Goal: Answer question/provide support: Share knowledge or assist other users

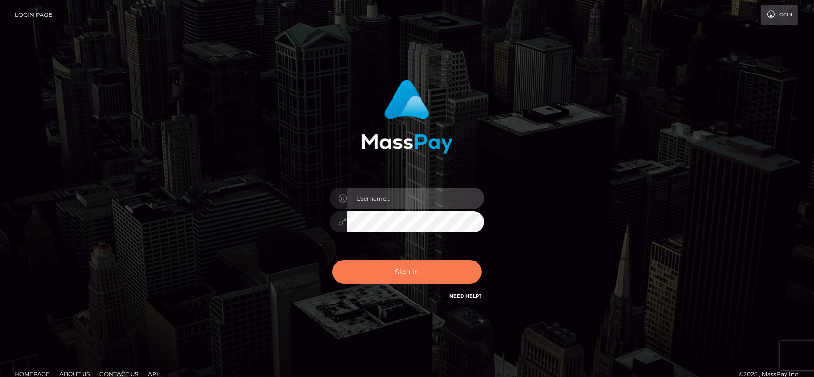
type input "[DOMAIN_NAME]"
click at [386, 273] on button "Sign in" at bounding box center [407, 272] width 150 height 24
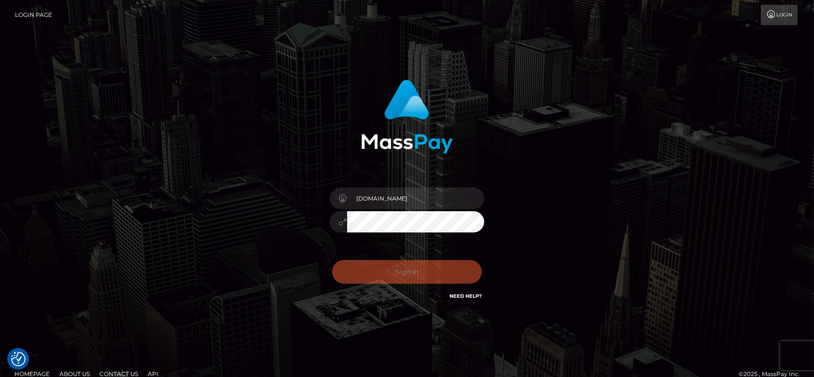
checkbox input "true"
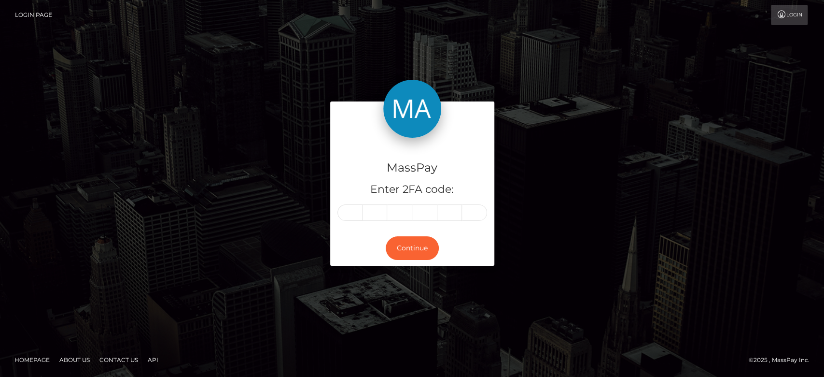
click at [352, 210] on input "text" at bounding box center [349, 212] width 25 height 16
type input "1"
type input "8"
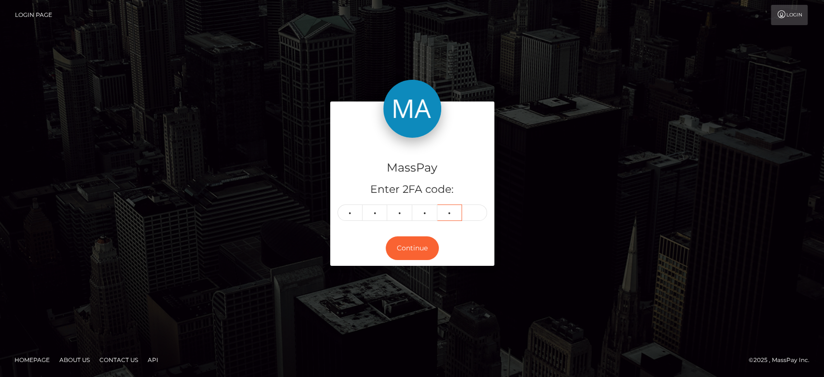
type input "6"
type input "8"
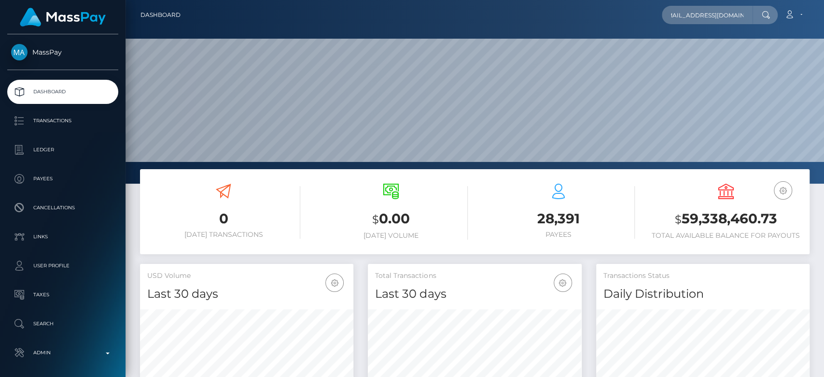
scroll to position [170, 213]
type input "jessica271280@outlook.com"
click at [715, 19] on input "jessica271280@outlook.com" at bounding box center [707, 15] width 91 height 18
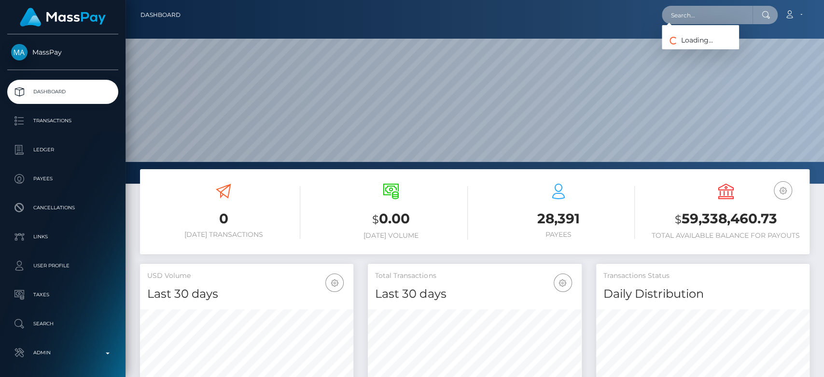
paste input "1325576708"
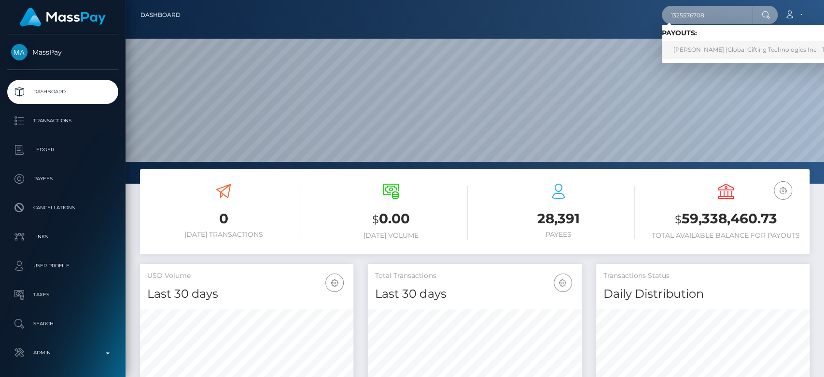
type input "1325576708"
click at [710, 44] on link "SEEMA RAI (Global Gifting Technologies Inc - Throne)" at bounding box center [759, 50] width 195 height 18
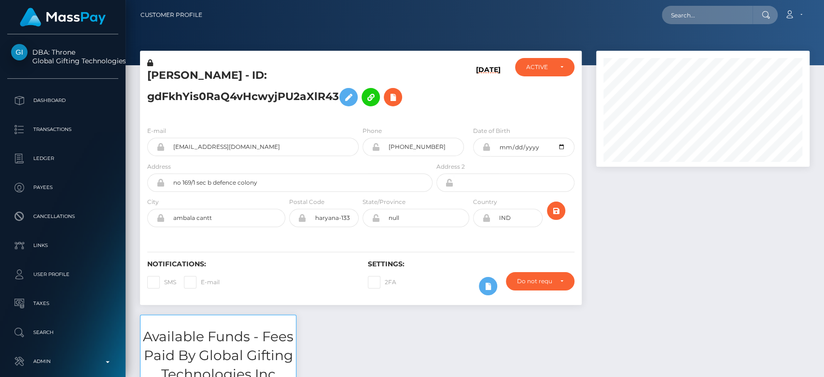
scroll to position [116, 213]
click at [617, 244] on div at bounding box center [703, 183] width 228 height 264
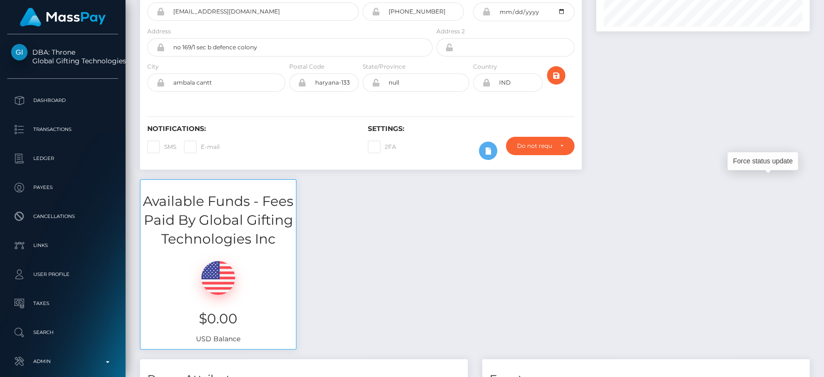
scroll to position [0, 0]
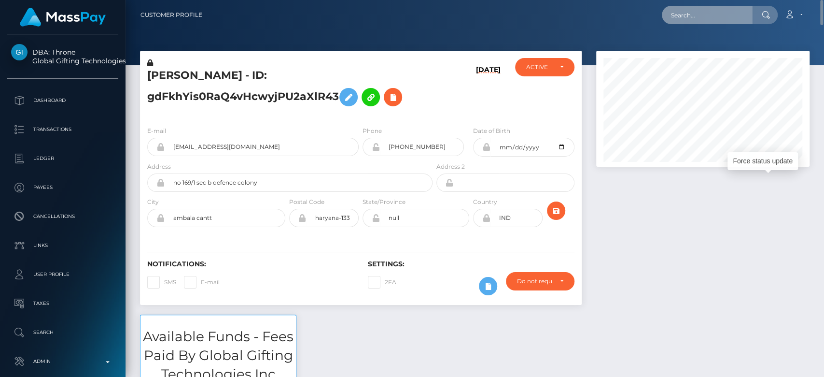
click at [688, 22] on input "text" at bounding box center [707, 15] width 91 height 18
paste input "elseamutaga21@gmail.com"
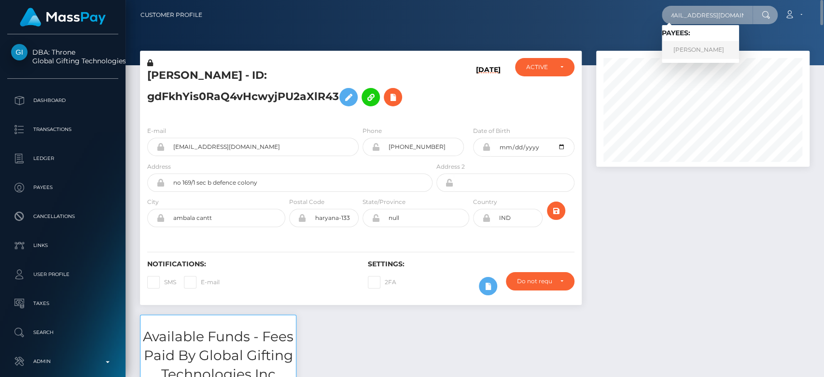
type input "elseamutaga21@gmail.com"
click at [711, 44] on link "ELSE MUTAAGA" at bounding box center [700, 50] width 77 height 18
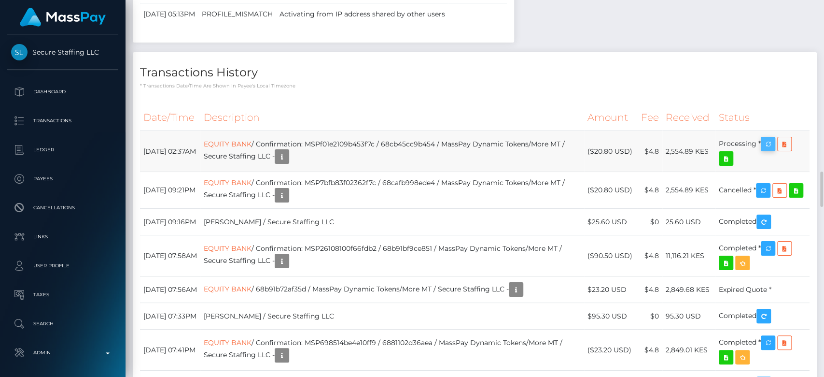
scroll to position [116, 213]
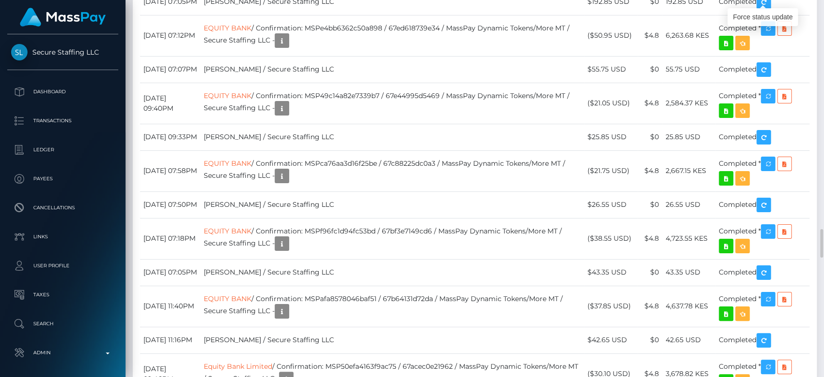
drag, startPoint x: 772, startPoint y: 2, endPoint x: 584, endPoint y: 376, distance: 418.2
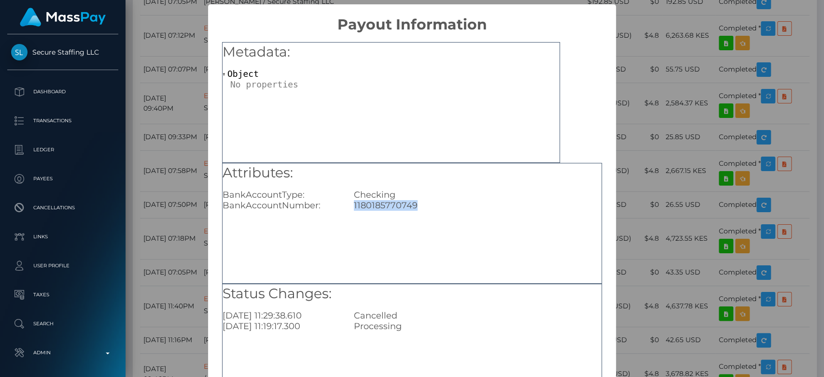
drag, startPoint x: 420, startPoint y: 209, endPoint x: 344, endPoint y: 214, distance: 76.9
click at [344, 214] on div "Attributes: BankAccountType: Checking BankAccountNumber: 1180185770749" at bounding box center [412, 223] width 380 height 121
copy div "1180185770749"
click at [675, 160] on div "× Payout Information Metadata: Object Attributes: BankAccountType: Checking Ban…" at bounding box center [412, 188] width 824 height 377
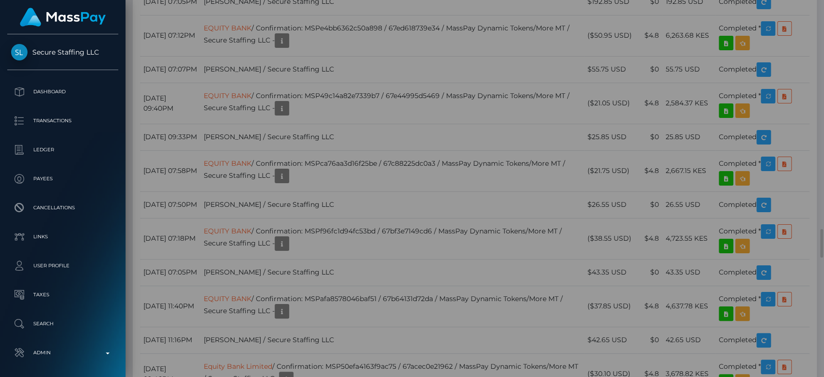
scroll to position [0, 0]
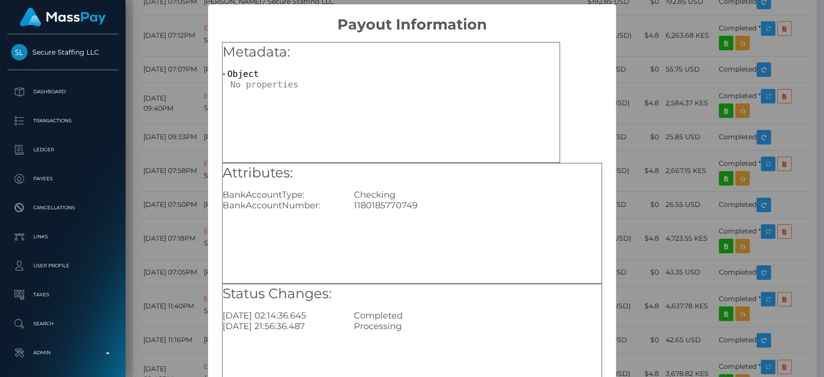
click at [647, 99] on div "× Payout Information Metadata: Object Attributes: BankAccountType: Checking Ban…" at bounding box center [412, 188] width 824 height 377
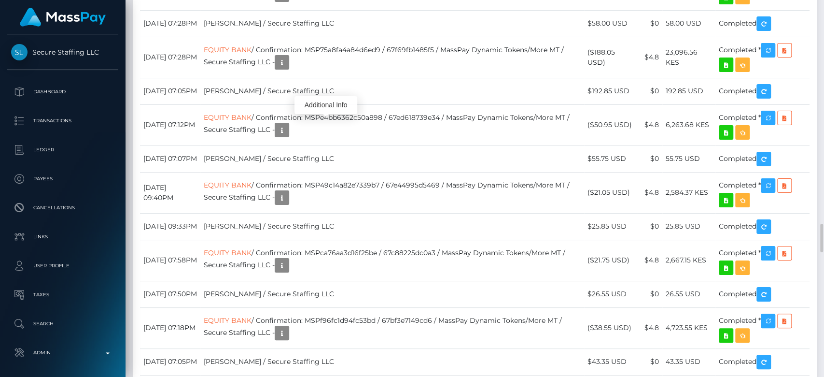
scroll to position [2892, 0]
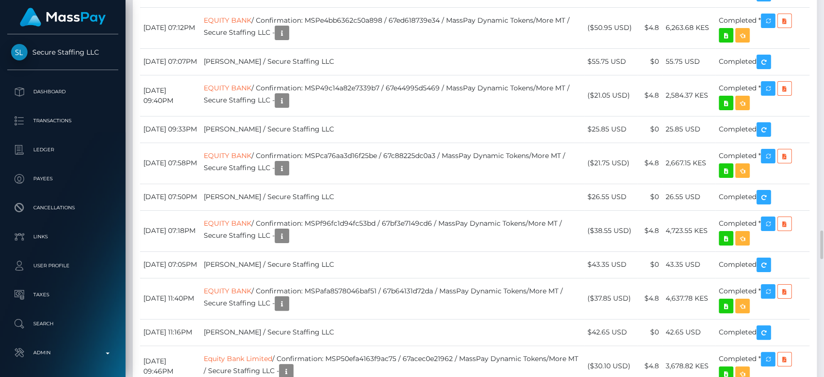
scroll to position [2996, 0]
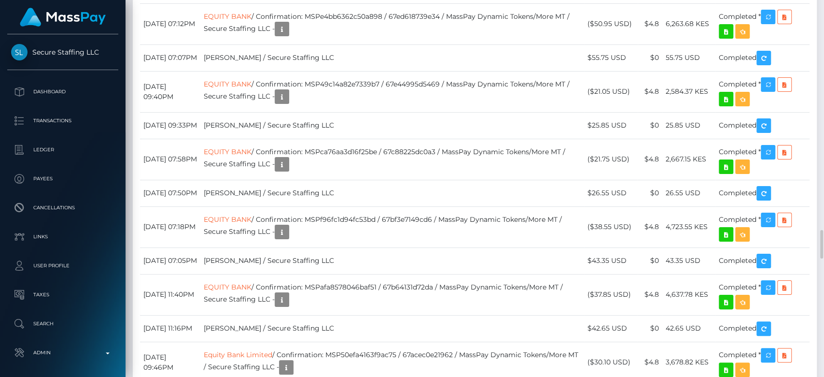
click at [324, 9] on div at bounding box center [326, 7] width 6 height 3
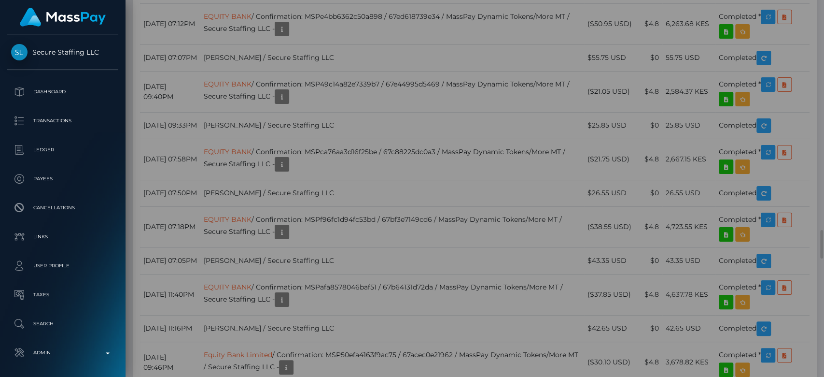
scroll to position [0, 0]
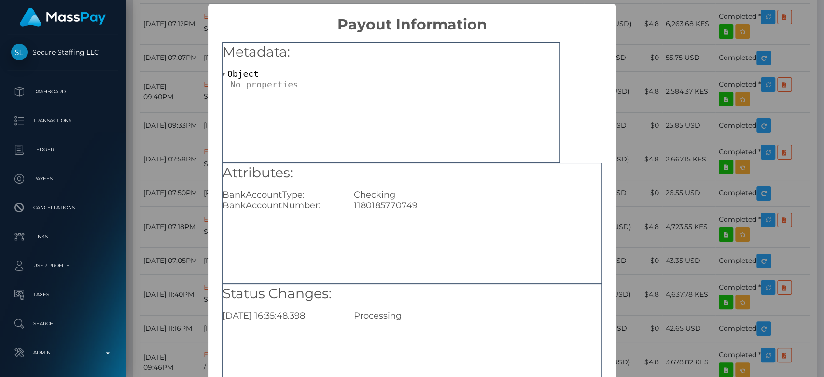
click at [633, 136] on div "× Payout Information Metadata: Object Attributes: BankAccountType: Checking Ban…" at bounding box center [412, 188] width 824 height 377
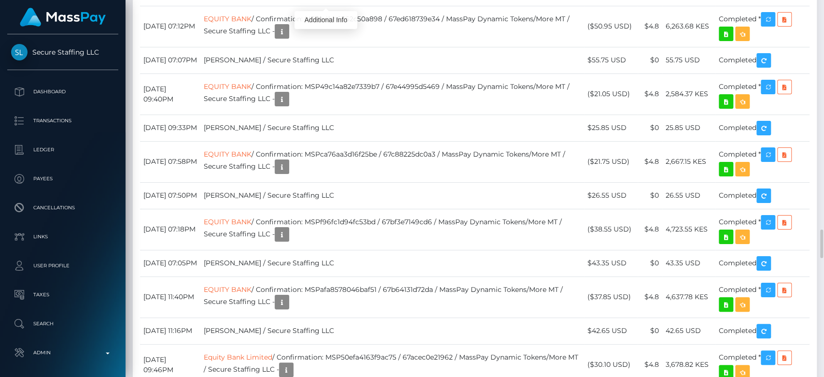
scroll to position [116, 213]
drag, startPoint x: 243, startPoint y: 168, endPoint x: 186, endPoint y: 68, distance: 115.0
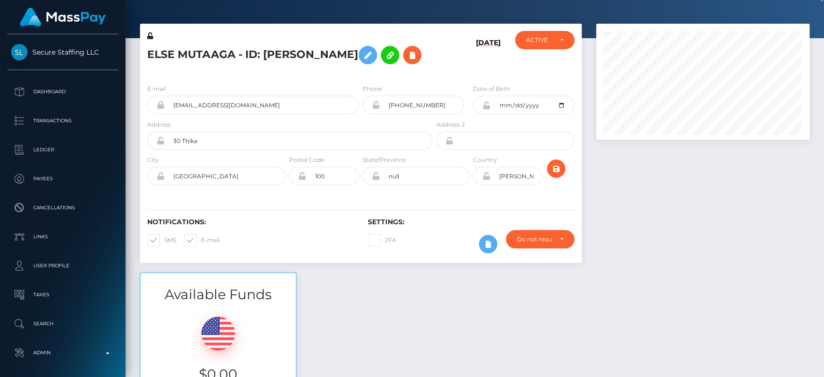
scroll to position [0, 0]
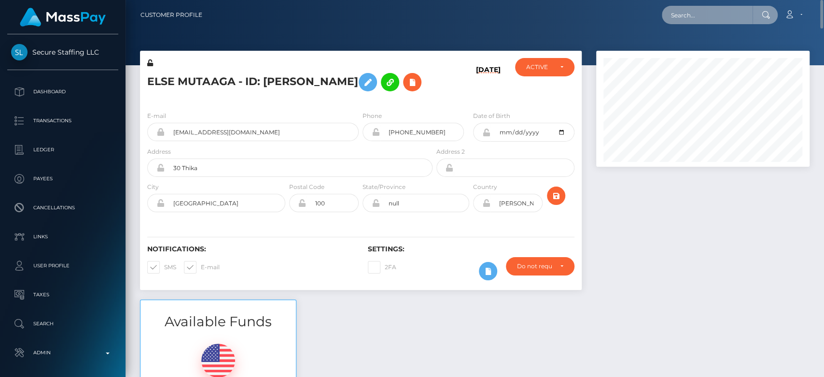
paste input "katiejessica1@hotmail.com"
click at [720, 14] on input "katiejessica1@hotmail.com" at bounding box center [707, 15] width 91 height 18
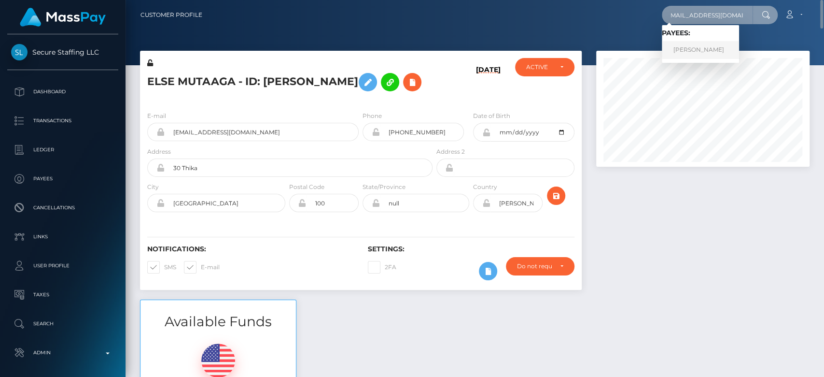
type input "katiejessica1@hotmail.com"
click at [702, 50] on link "Katie lofts" at bounding box center [700, 50] width 77 height 18
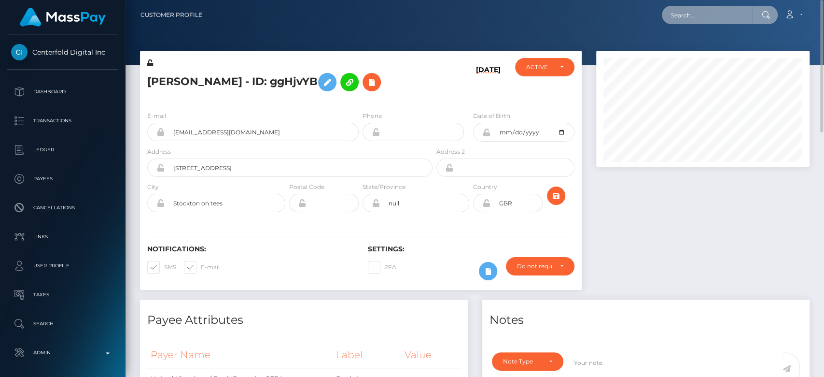
click at [708, 23] on input "text" at bounding box center [707, 15] width 91 height 18
paste input "[EMAIL_ADDRESS][DOMAIN_NAME]"
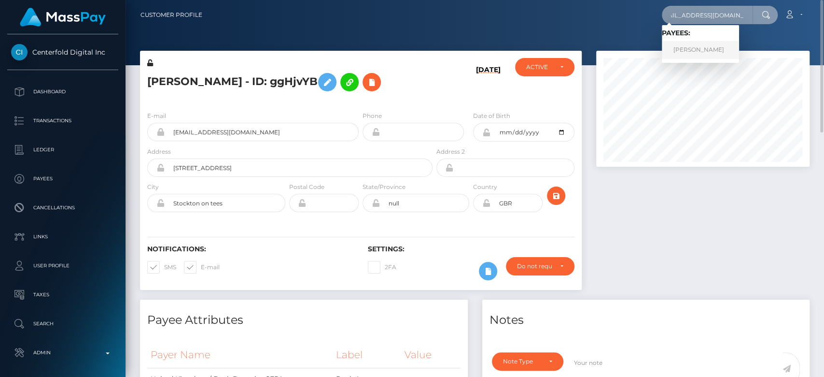
type input "[EMAIL_ADDRESS][DOMAIN_NAME]"
click at [701, 48] on link "[PERSON_NAME]" at bounding box center [700, 50] width 77 height 18
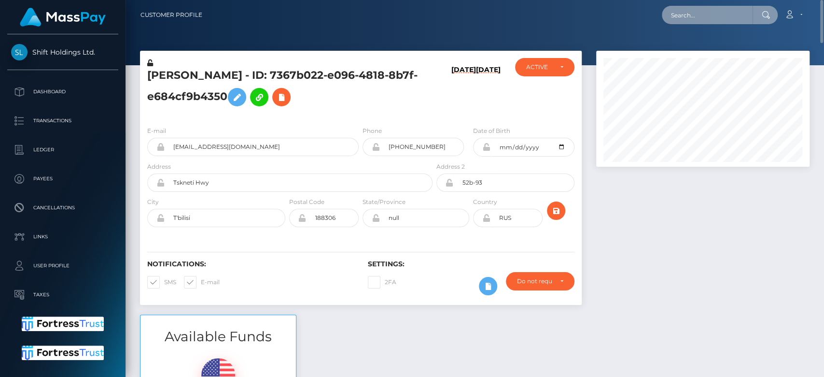
click at [695, 6] on input "text" at bounding box center [707, 15] width 91 height 18
paste input "[EMAIL_ADDRESS][DOMAIN_NAME]"
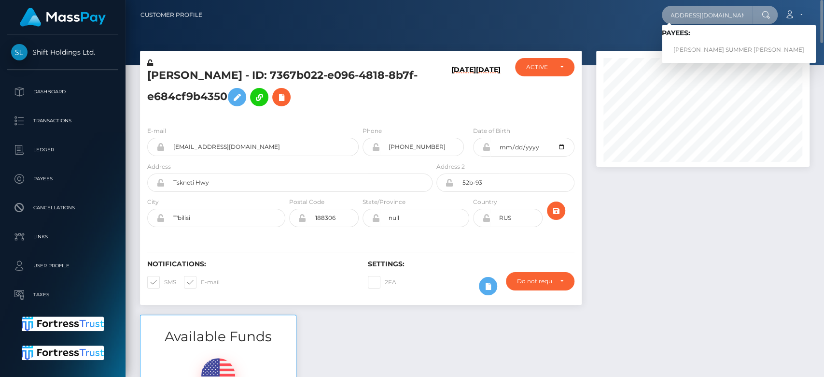
type input "[EMAIL_ADDRESS][DOMAIN_NAME]"
click at [706, 46] on link "CASSANDRA SUMMER FARTHING" at bounding box center [739, 50] width 154 height 18
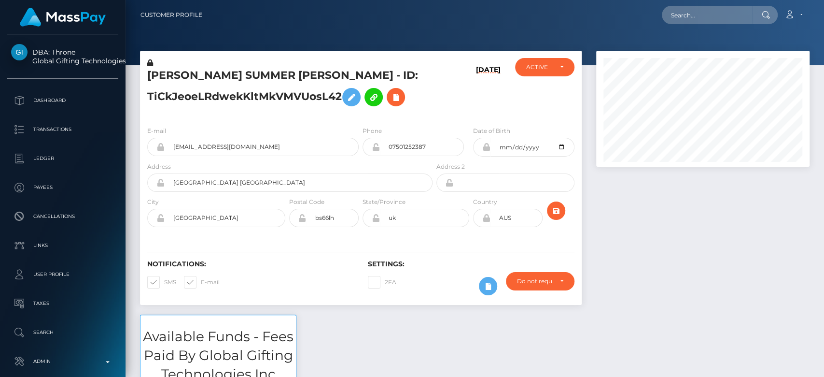
scroll to position [116, 213]
click at [670, 238] on div at bounding box center [703, 183] width 228 height 264
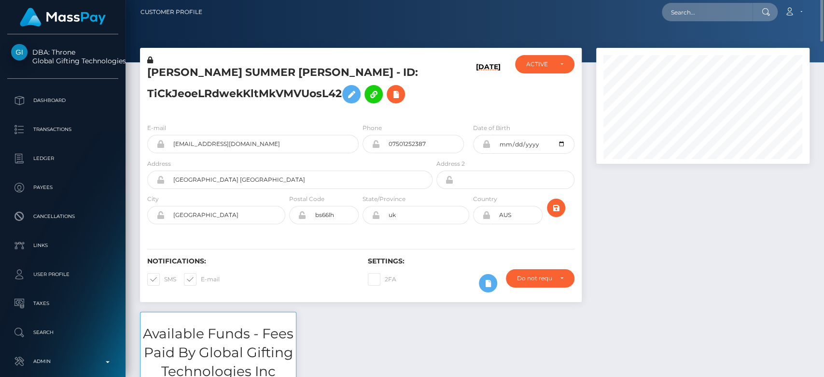
scroll to position [0, 0]
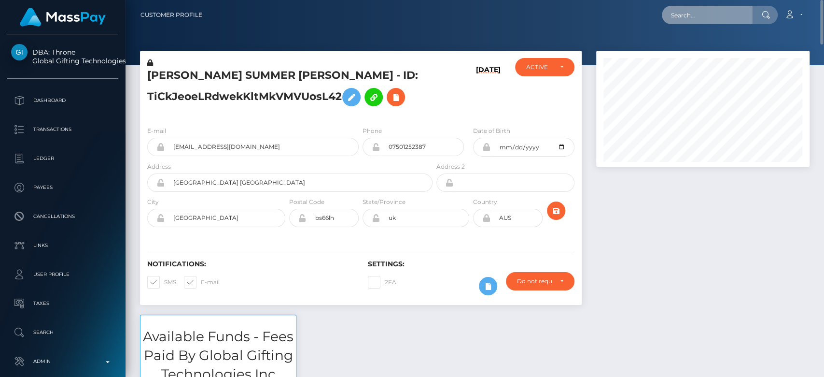
click at [691, 14] on input "text" at bounding box center [707, 15] width 91 height 18
paste input "[EMAIL_ADDRESS][DOMAIN_NAME]"
type input "[EMAIL_ADDRESS][DOMAIN_NAME]"
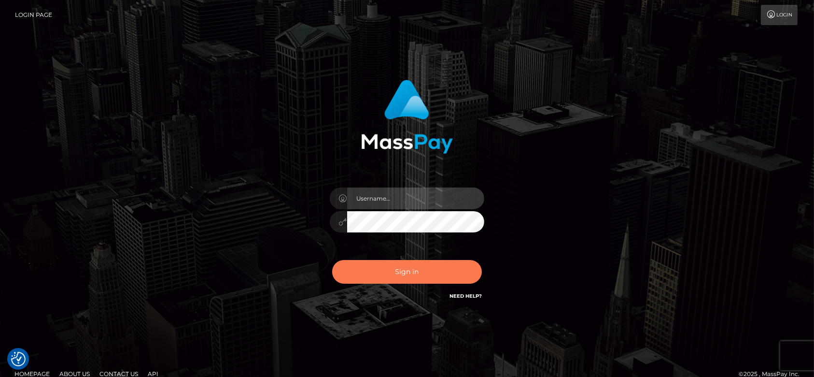
type input "fr.es"
click at [445, 280] on button "Sign in" at bounding box center [407, 272] width 150 height 24
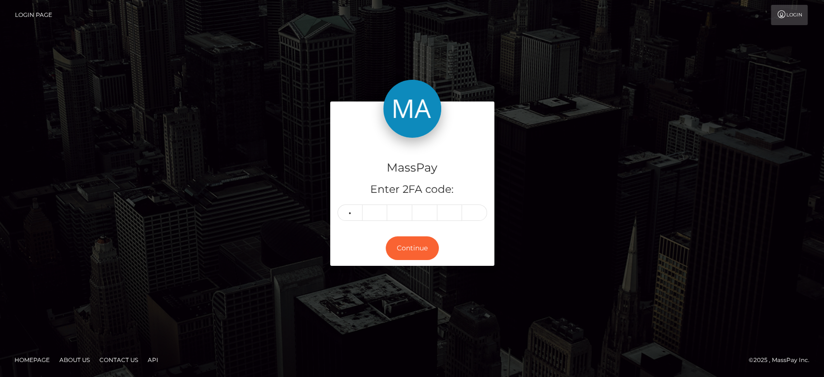
type input "2"
type input "0"
type input "6"
type input "8"
type input "7"
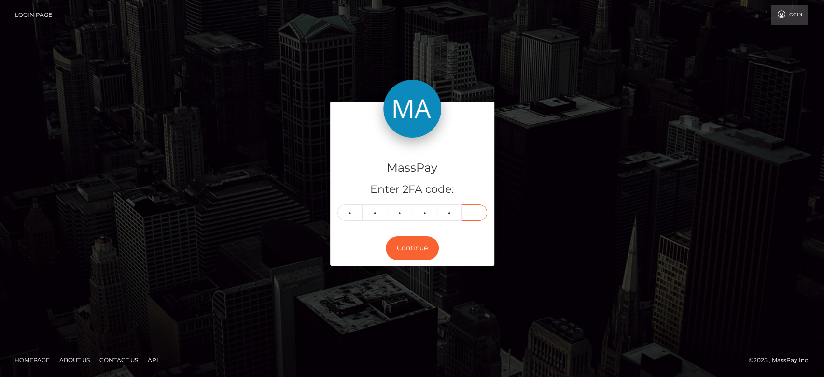
type input "3"
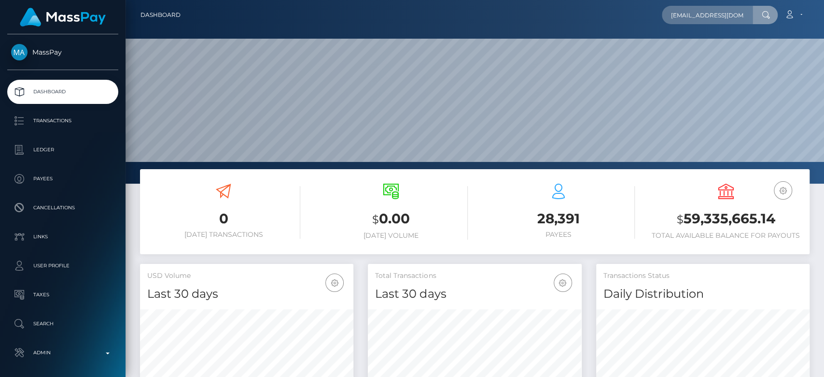
scroll to position [0, 27]
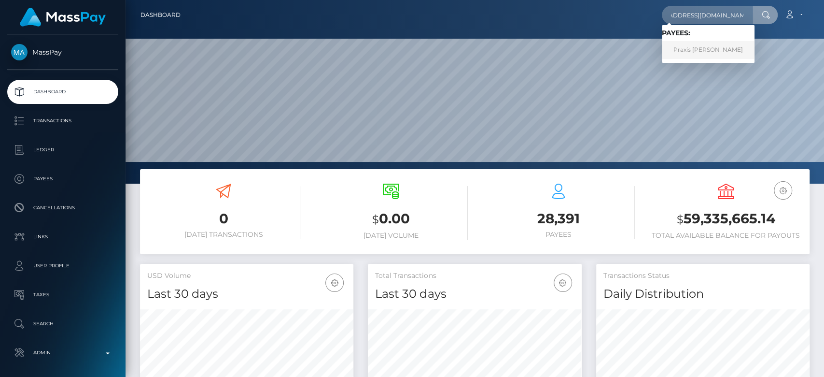
type input "[EMAIL_ADDRESS][DOMAIN_NAME]"
click at [717, 44] on link "Praxis [PERSON_NAME]" at bounding box center [708, 50] width 93 height 18
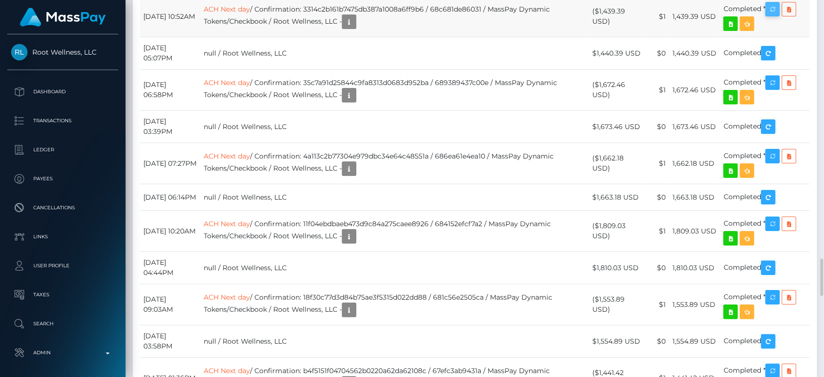
scroll to position [116, 213]
click at [775, 15] on icon "button" at bounding box center [773, 9] width 12 height 12
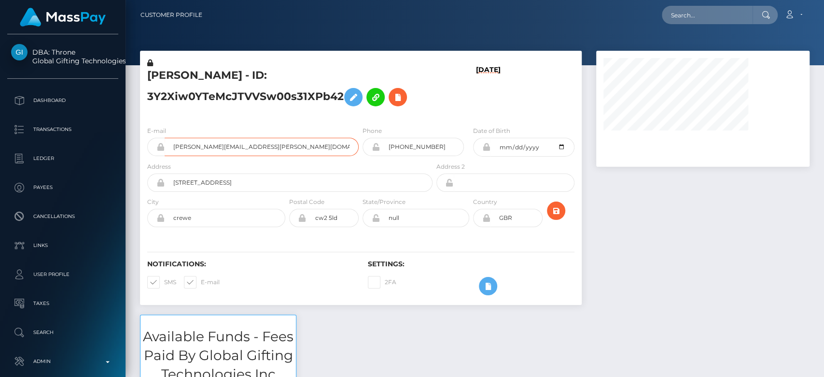
drag, startPoint x: 257, startPoint y: 149, endPoint x: 160, endPoint y: 150, distance: 97.0
click at [160, 150] on div "[PERSON_NAME][EMAIL_ADDRESS][PERSON_NAME][DOMAIN_NAME]" at bounding box center [252, 147] width 211 height 18
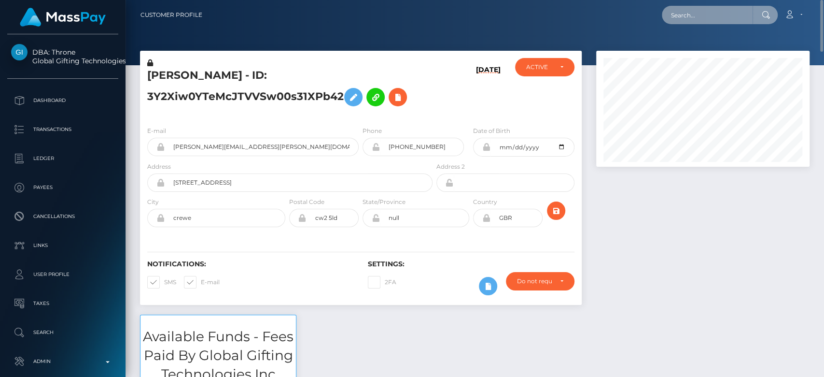
click at [687, 20] on input "text" at bounding box center [707, 15] width 91 height 18
paste input "[PERSON_NAME][EMAIL_ADDRESS][DOMAIN_NAME]"
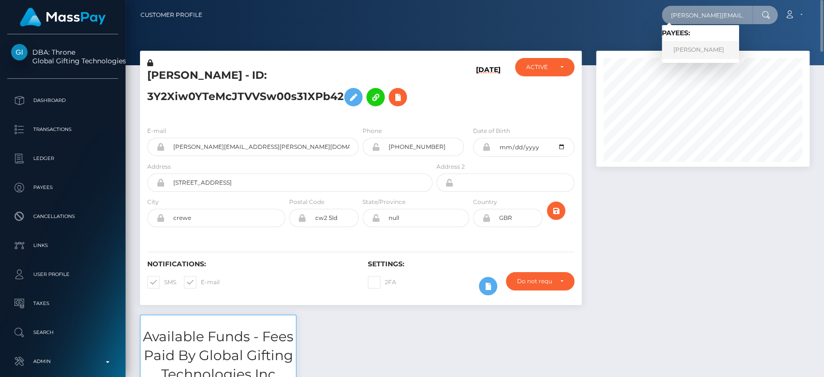
type input "[PERSON_NAME][EMAIL_ADDRESS][DOMAIN_NAME]"
click at [713, 44] on link "[PERSON_NAME]" at bounding box center [700, 50] width 77 height 18
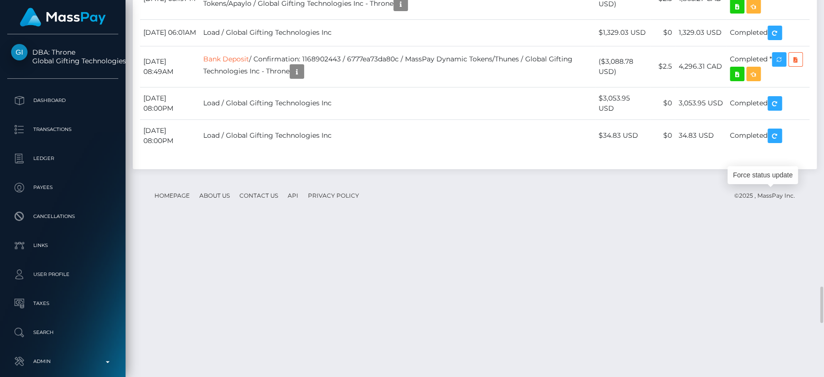
scroll to position [116, 213]
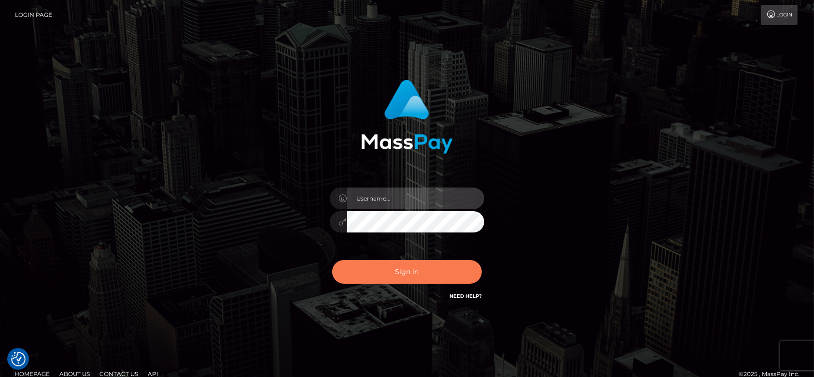
type input "[DOMAIN_NAME]"
click at [440, 276] on button "Sign in" at bounding box center [407, 272] width 150 height 24
type input "fr.es"
click at [441, 269] on button "Sign in" at bounding box center [407, 272] width 150 height 24
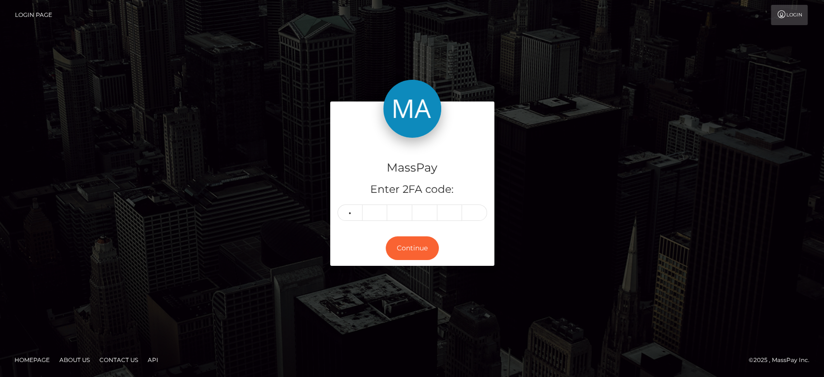
type input "9"
type input "0"
type input "1"
type input "9"
type input "4"
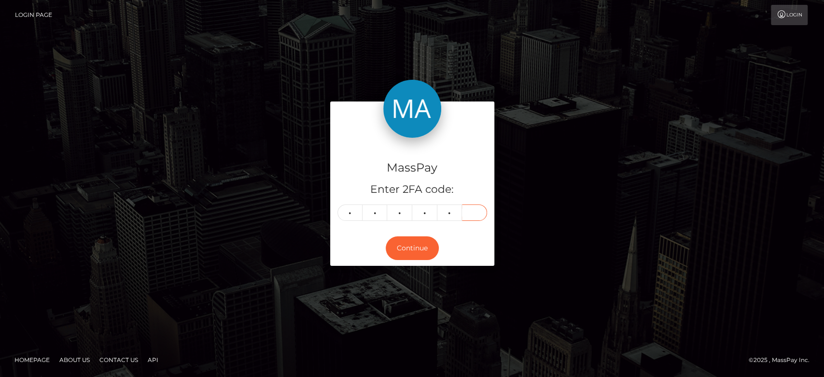
type input "4"
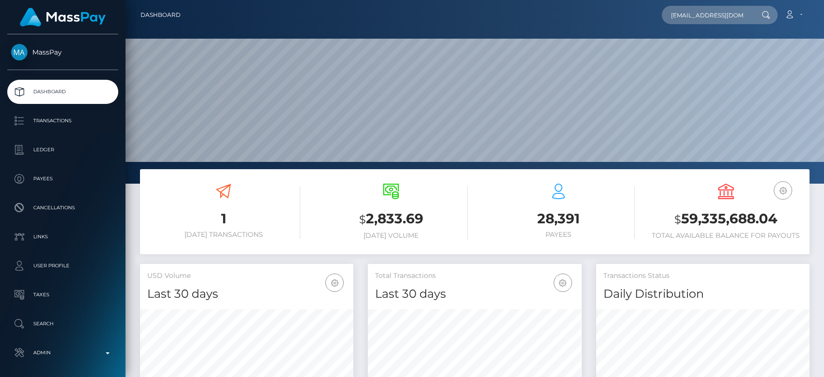
type input "[EMAIL_ADDRESS][DOMAIN_NAME]"
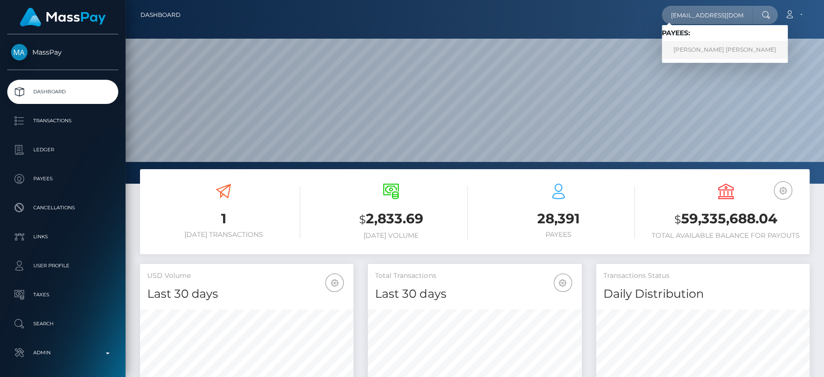
click at [702, 48] on link "GILBERT PANO PALICTE" at bounding box center [725, 50] width 126 height 18
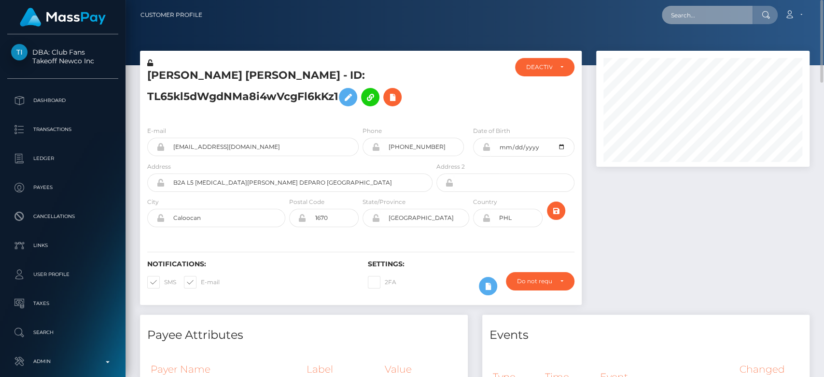
click at [694, 12] on input "text" at bounding box center [707, 15] width 91 height 18
paste input "[EMAIL_ADDRESS][DOMAIN_NAME]"
type input "[EMAIL_ADDRESS][DOMAIN_NAME]"
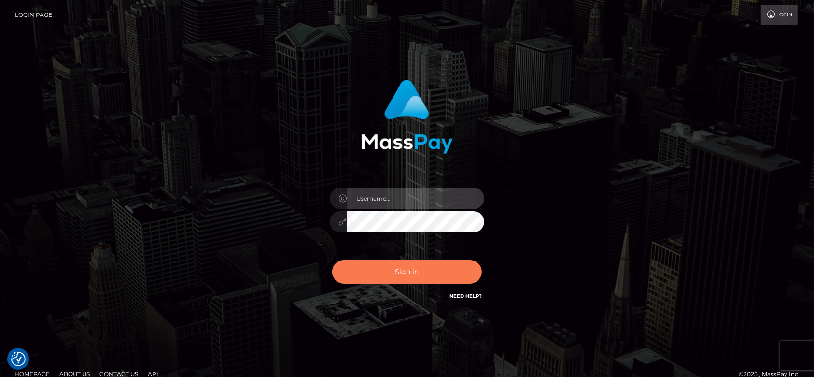
type input "[DOMAIN_NAME]"
click at [417, 269] on button "Sign in" at bounding box center [407, 272] width 150 height 24
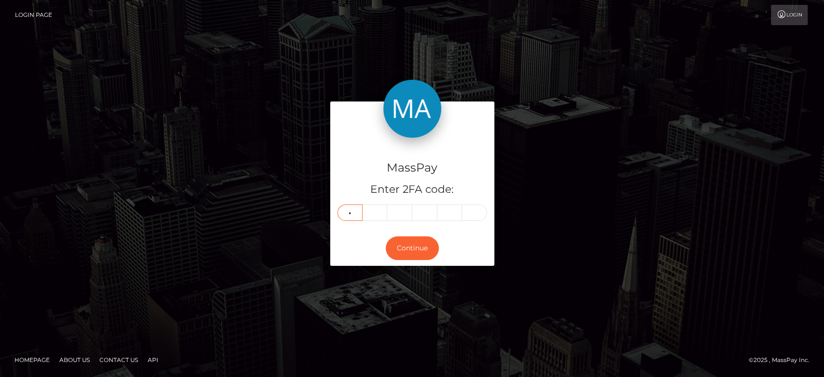
type input "6"
type input "8"
type input "9"
type input "8"
type input "2"
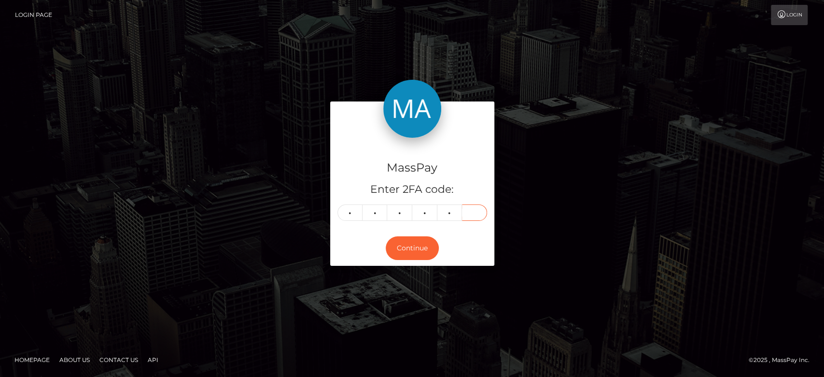
type input "2"
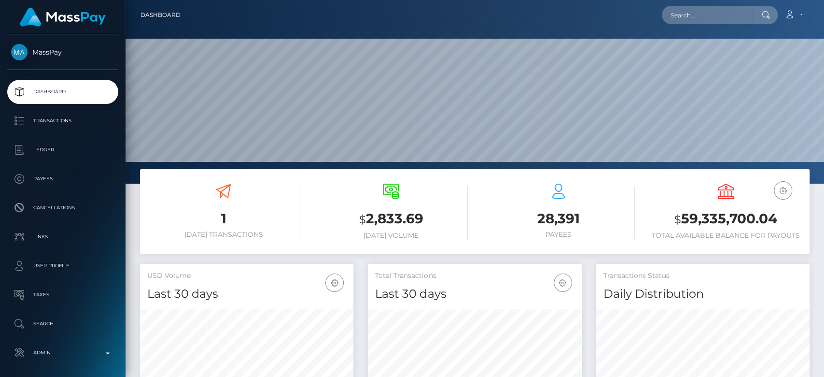
scroll to position [170, 213]
paste input "[EMAIL_ADDRESS][DOMAIN_NAME]"
click at [693, 14] on input "[EMAIL_ADDRESS][DOMAIN_NAME]" at bounding box center [707, 15] width 91 height 18
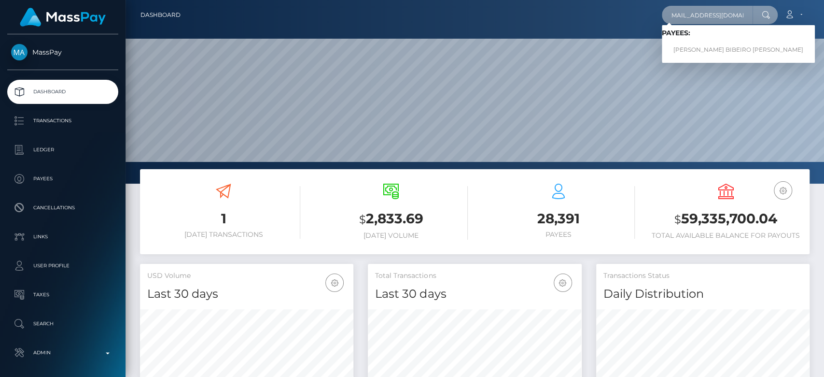
type input "[EMAIL_ADDRESS][DOMAIN_NAME]"
click at [696, 45] on link "[PERSON_NAME] BIBEIRO [PERSON_NAME]" at bounding box center [738, 50] width 153 height 18
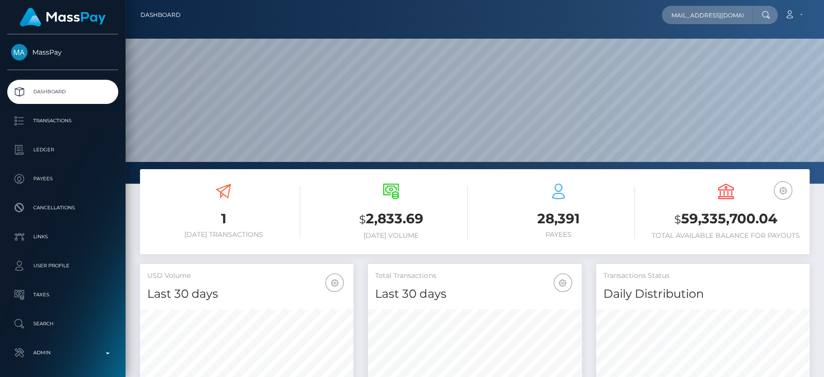
scroll to position [0, 0]
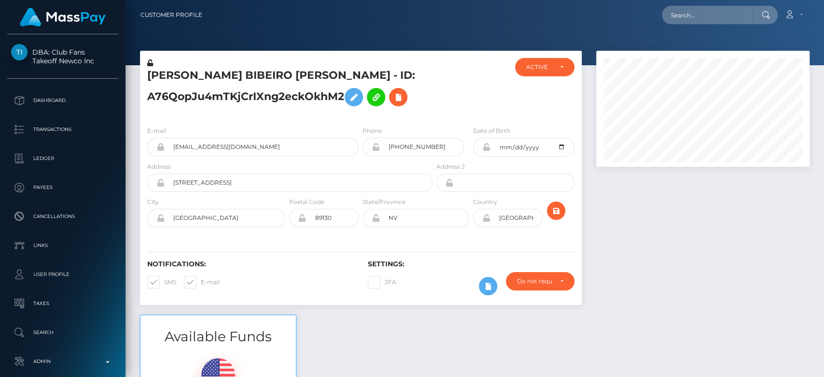
scroll to position [116, 213]
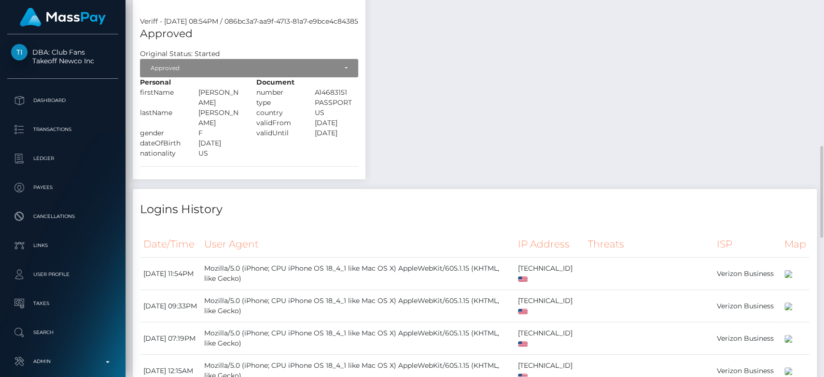
click at [264, 241] on th "User Agent" at bounding box center [357, 244] width 313 height 27
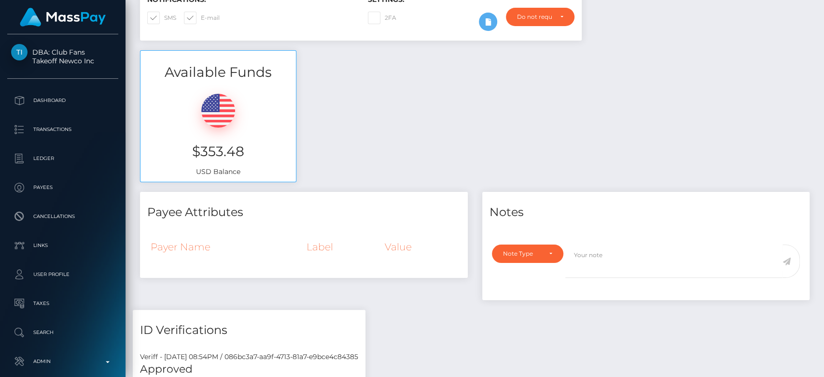
scroll to position [0, 0]
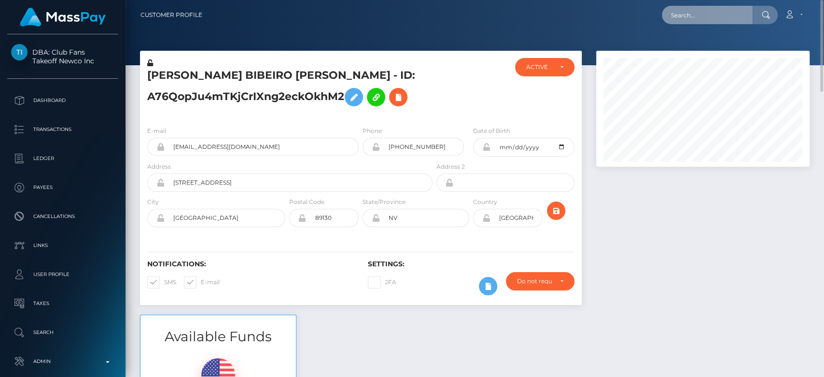
click at [699, 18] on input "text" at bounding box center [707, 15] width 91 height 18
paste input "lainfo.business@gmail.com"
type input "lainfo.business@gmail.com"
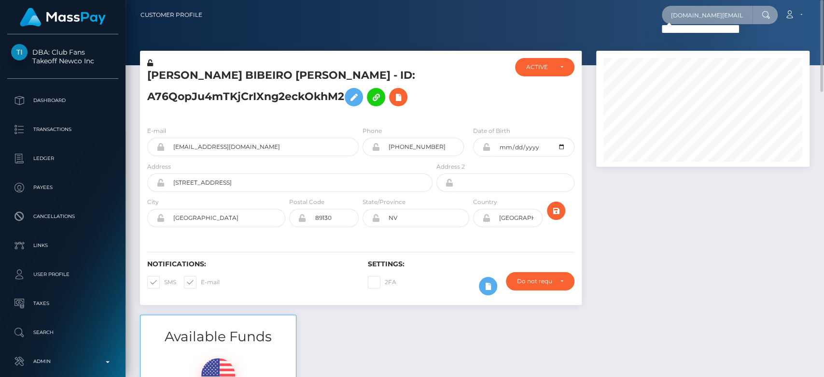
click at [708, 18] on input "lainfo.business@gmail.com" at bounding box center [707, 15] width 91 height 18
paste input "Sosa.lamaravillosa@gmail.com"
type input "Sosa.lamaravillosa@gmail.com"
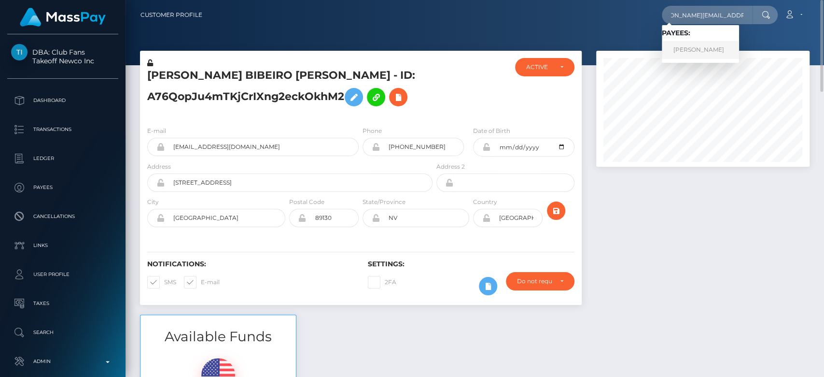
scroll to position [0, 0]
click at [704, 44] on link "LAIMAR SOSA SOSA" at bounding box center [700, 50] width 77 height 18
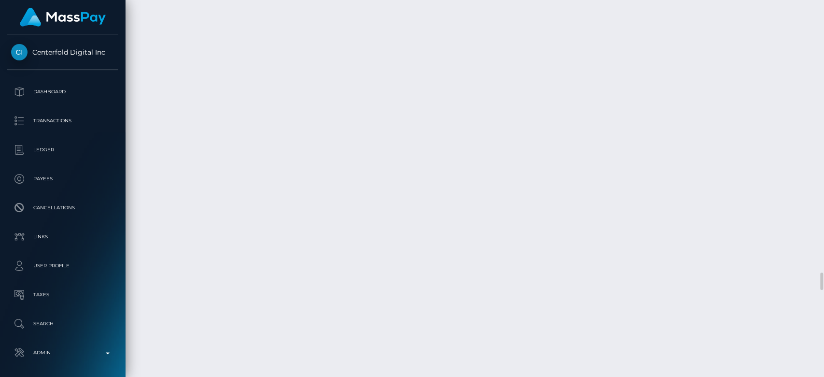
scroll to position [5878, 0]
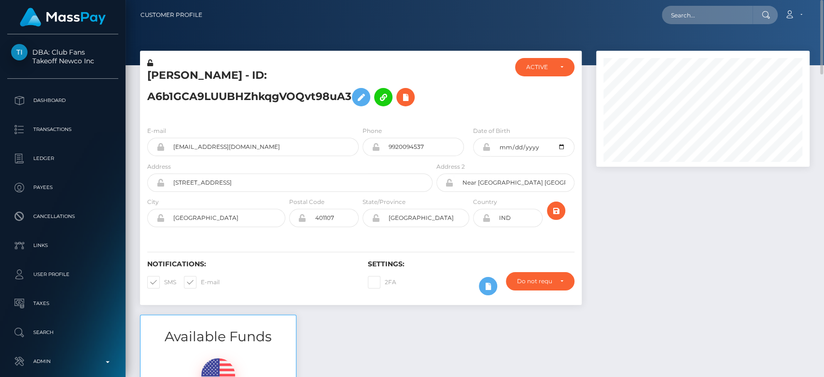
click at [711, 24] on div "Loading... Loading... Account Edit Profile Logout" at bounding box center [509, 15] width 599 height 20
paste input "alexiaaluvv8@gmail.com"
click at [713, 17] on input "alexiaaluvv8@gmail.com" at bounding box center [707, 15] width 91 height 18
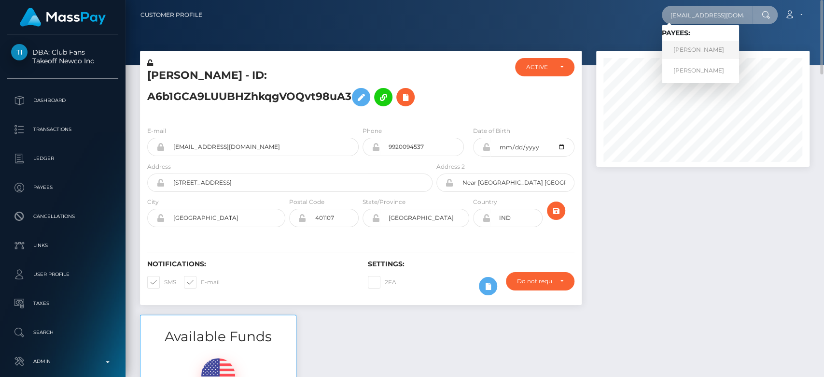
type input "alexiaaluvv8@gmail.com"
click at [701, 47] on link "STACEY A ANDRADE" at bounding box center [700, 50] width 77 height 18
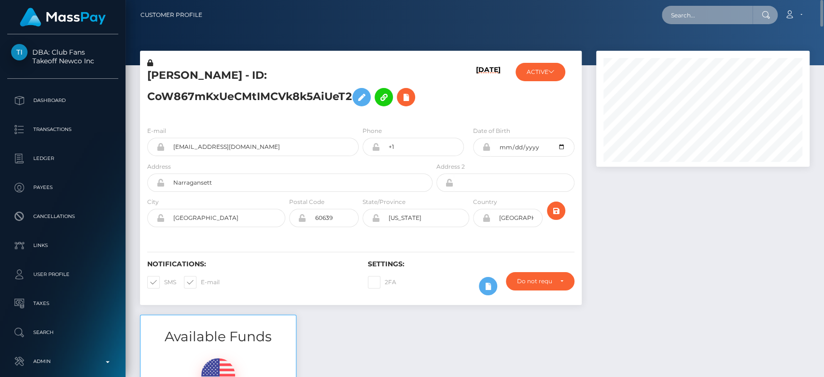
click at [722, 20] on input "text" at bounding box center [707, 15] width 91 height 18
paste input "simona.florentina19@gmail.com"
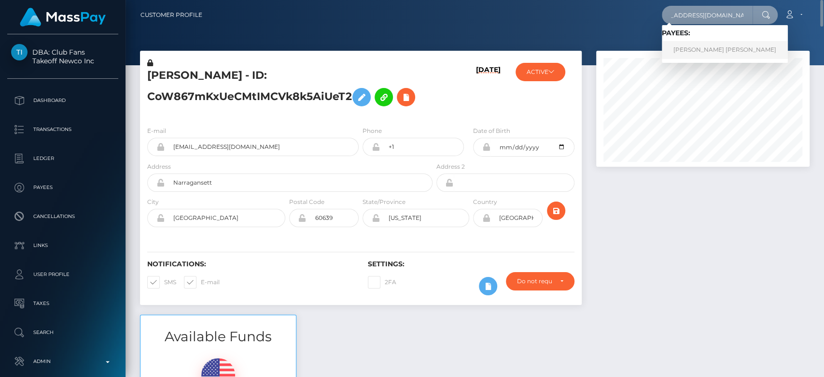
type input "simona.florentina19@gmail.com"
click at [720, 52] on link "Iliescu Florentina Simona" at bounding box center [725, 50] width 126 height 18
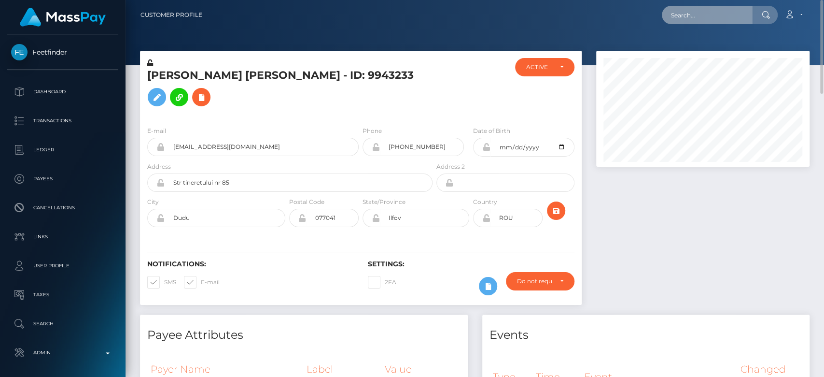
click at [701, 14] on input "text" at bounding box center [707, 15] width 91 height 18
paste input "thicctoxicity@gmail.com"
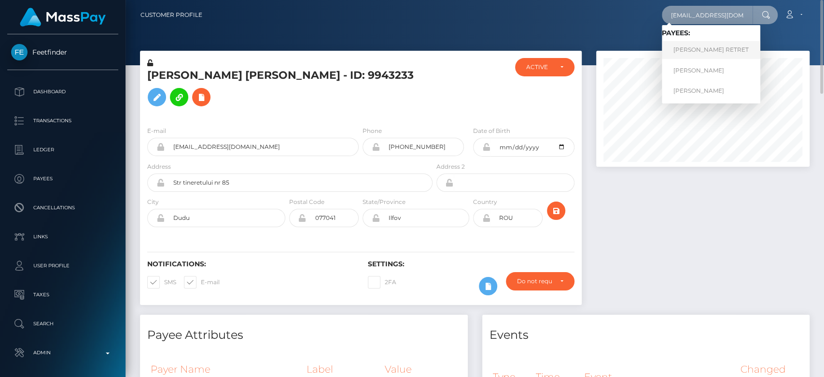
type input "thicctoxicity@gmail.com"
click at [706, 51] on link "Justin Tyson Bullard RETRET" at bounding box center [711, 50] width 98 height 18
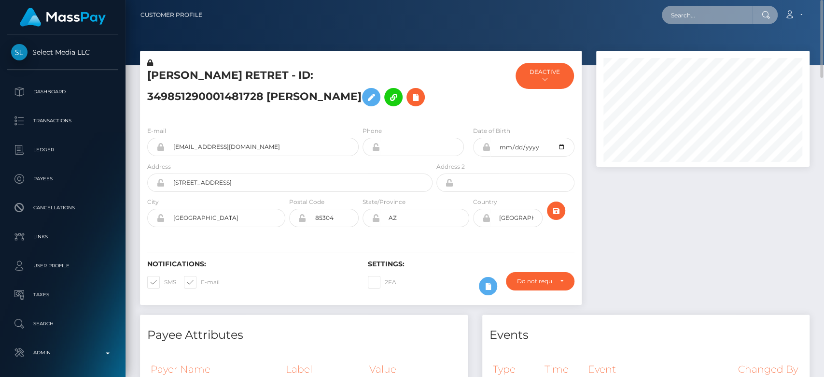
click at [708, 6] on input "text" at bounding box center [707, 15] width 91 height 18
paste input "[EMAIL_ADDRESS][DOMAIN_NAME]"
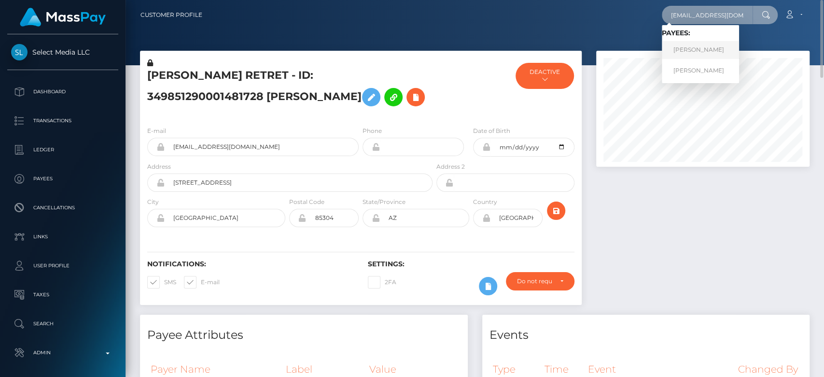
type input "[EMAIL_ADDRESS][DOMAIN_NAME]"
click at [709, 45] on link "Ekaterina Voronova" at bounding box center [700, 50] width 77 height 18
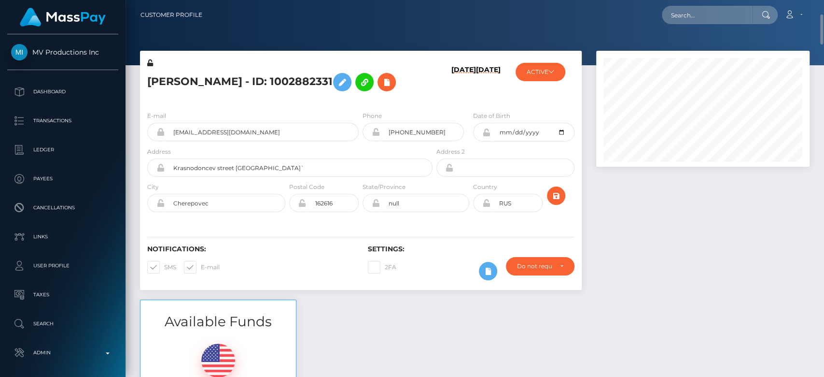
scroll to position [116, 213]
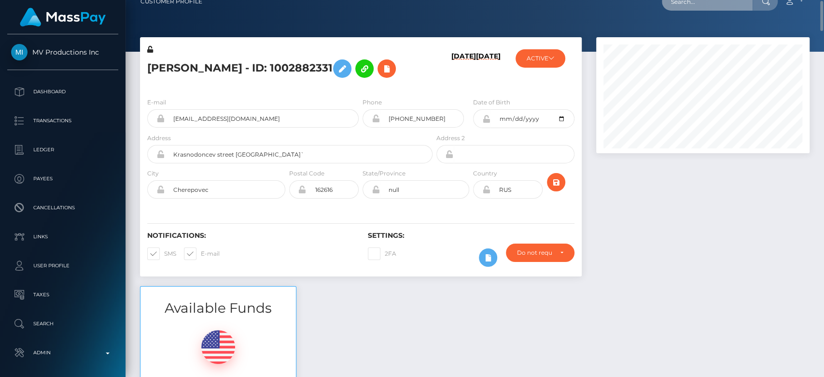
click at [714, 2] on input "text" at bounding box center [707, 1] width 91 height 18
paste input "thicctoxicity@gmail.com"
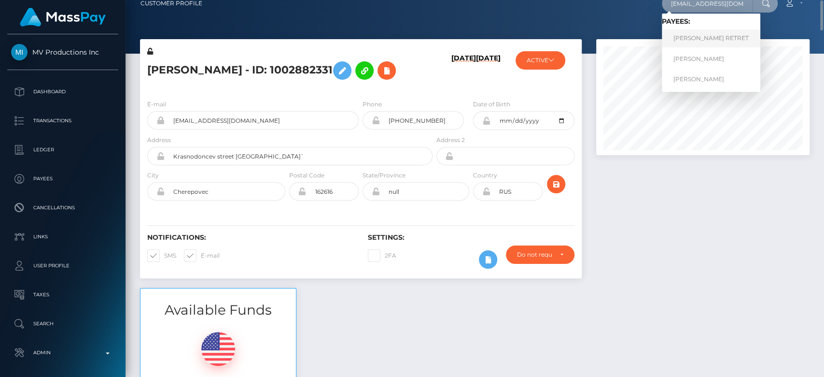
type input "thicctoxicity@gmail.com"
click at [700, 41] on link "Justin Tyson Bullard RETRET" at bounding box center [711, 38] width 98 height 18
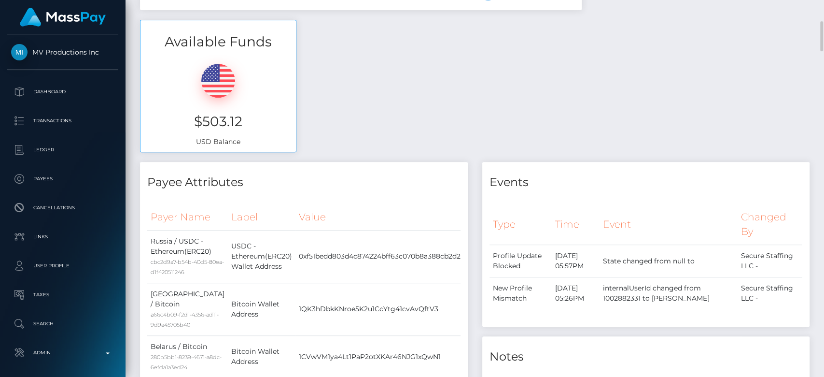
scroll to position [280, 0]
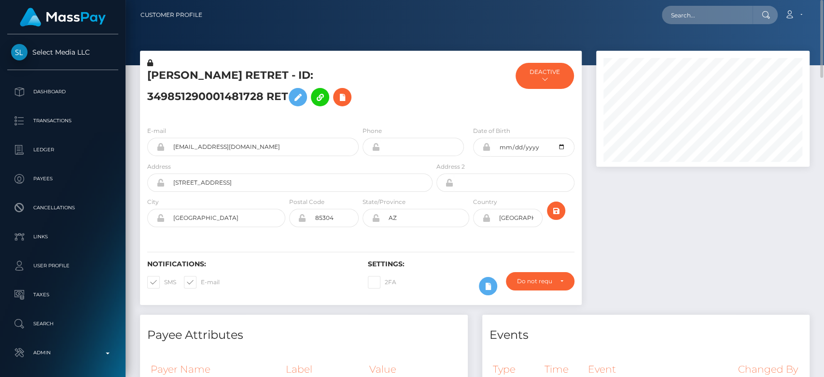
scroll to position [116, 213]
click at [546, 79] on icon at bounding box center [545, 79] width 6 height 6
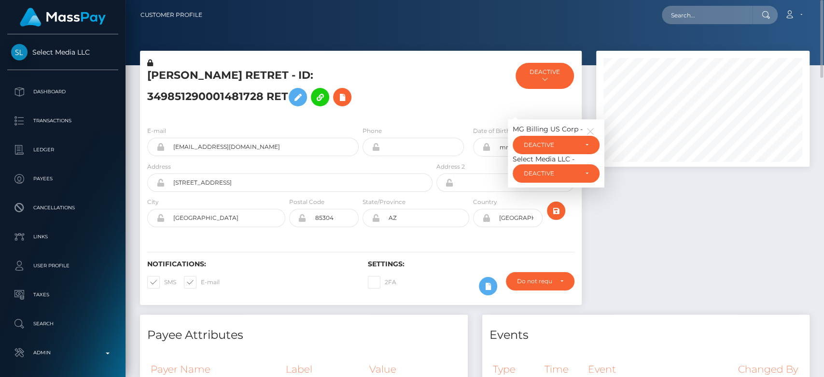
click at [401, 74] on h5 "[PERSON_NAME] RETRET - ID: 349851290001481728 RET" at bounding box center [287, 89] width 280 height 43
click at [269, 68] on div "[PERSON_NAME] RETRET - ID: 349851290001481728 RET" at bounding box center [287, 88] width 294 height 60
click at [631, 220] on div at bounding box center [703, 183] width 228 height 264
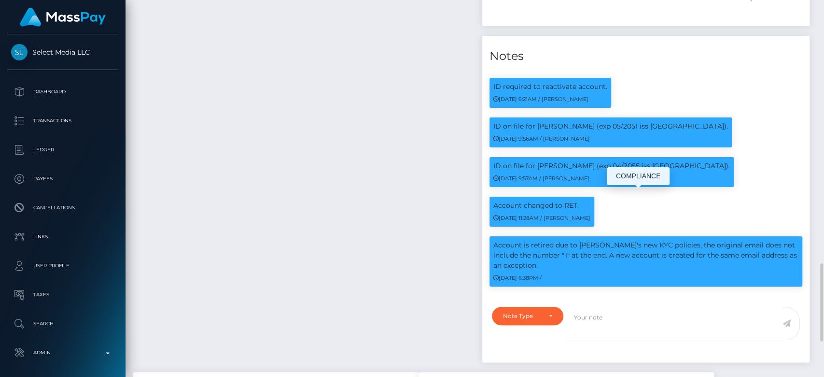
click at [645, 198] on div "Account changed to RET. 02/06/23 11:28AM / Roxana Ionescu" at bounding box center [646, 216] width 328 height 40
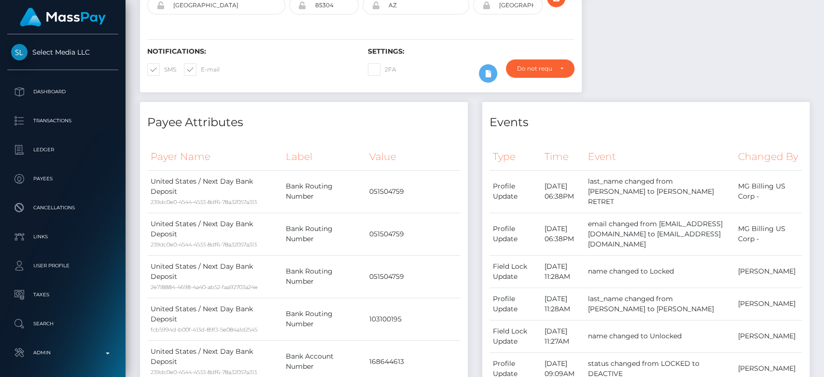
scroll to position [0, 0]
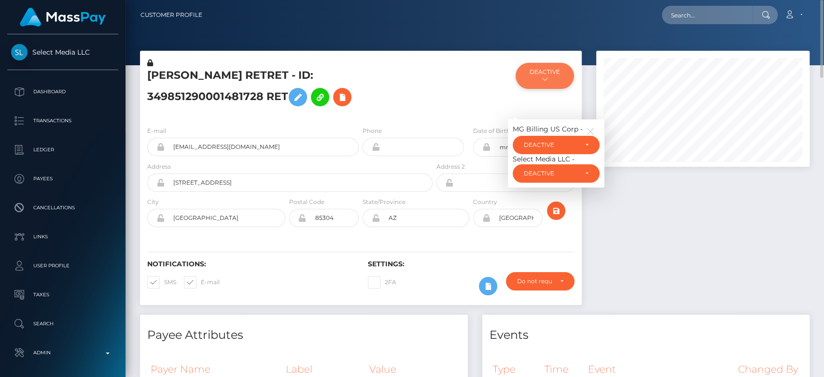
click at [542, 76] on icon at bounding box center [545, 79] width 6 height 6
click at [593, 127] on icon "button" at bounding box center [590, 131] width 9 height 9
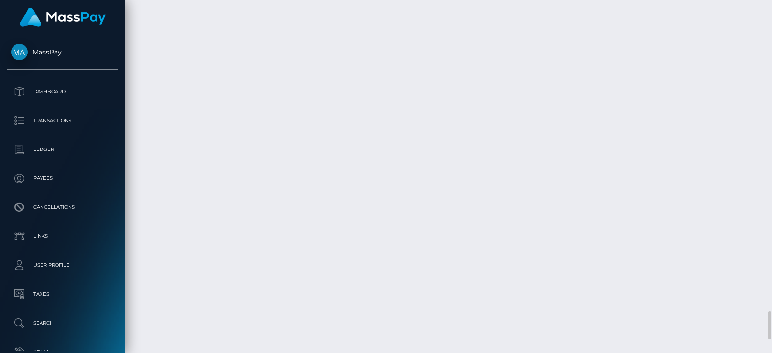
scroll to position [115, 196]
drag, startPoint x: 776, startPoint y: 14, endPoint x: 533, endPoint y: 211, distance: 312.4
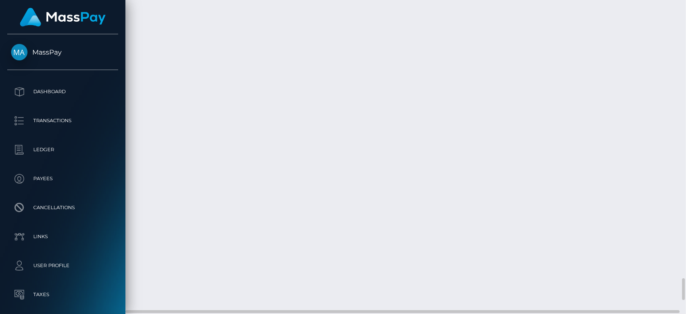
scroll to position [116, 168]
drag, startPoint x: 759, startPoint y: 0, endPoint x: 444, endPoint y: 202, distance: 374.0
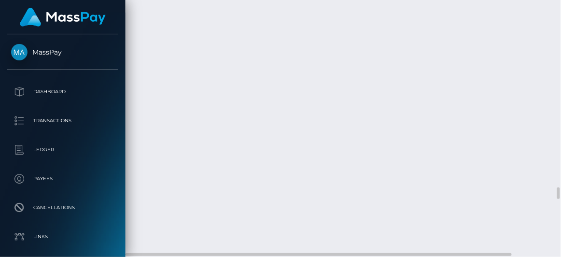
scroll to position [115, 126]
drag, startPoint x: 674, startPoint y: 0, endPoint x: 389, endPoint y: 162, distance: 327.7
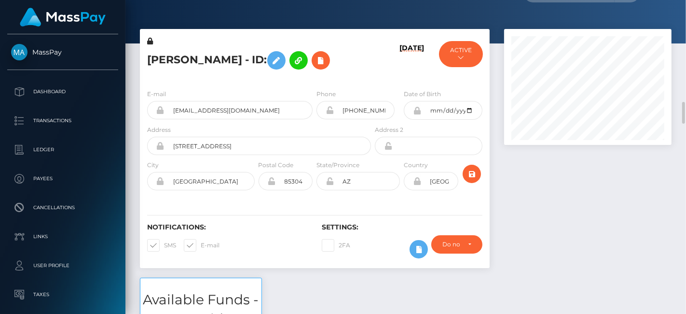
scroll to position [0, 0]
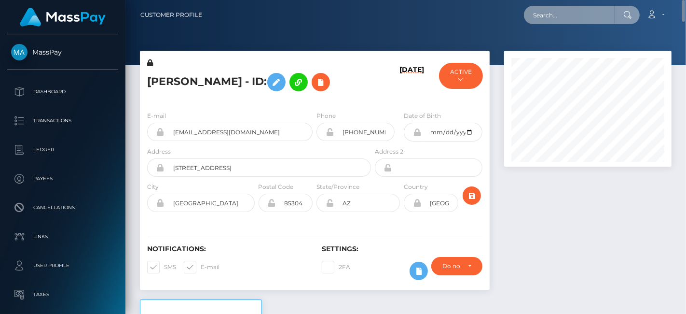
click at [590, 21] on input "text" at bounding box center [569, 15] width 91 height 18
paste input "[EMAIL_ADDRESS][DOMAIN_NAME]"
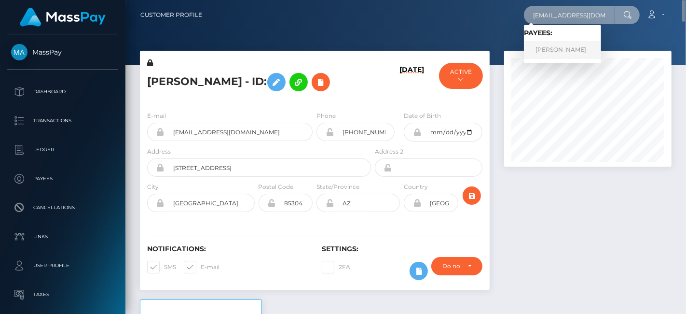
type input "[EMAIL_ADDRESS][DOMAIN_NAME]"
click at [580, 50] on link "TAMARA TAPIA ACEVEDO" at bounding box center [562, 50] width 77 height 18
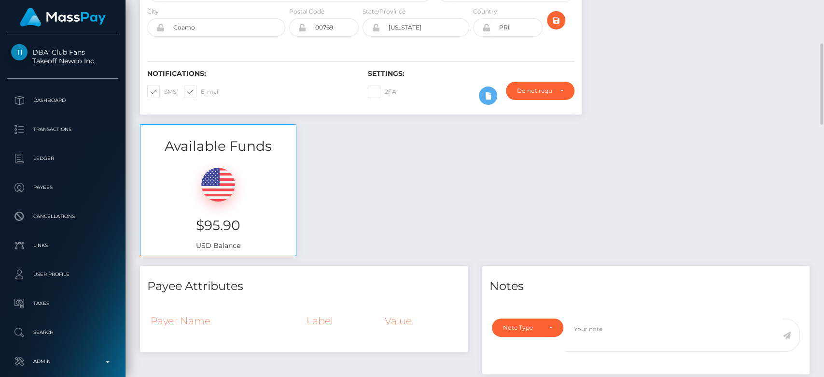
scroll to position [116, 213]
drag, startPoint x: 630, startPoint y: 0, endPoint x: 579, endPoint y: 188, distance: 193.9
click at [579, 188] on div "Available Funds $95.90 USD Balance" at bounding box center [475, 195] width 684 height 142
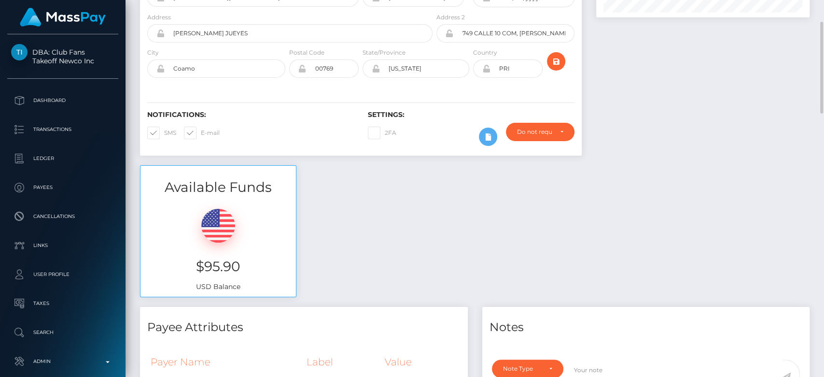
scroll to position [157, 0]
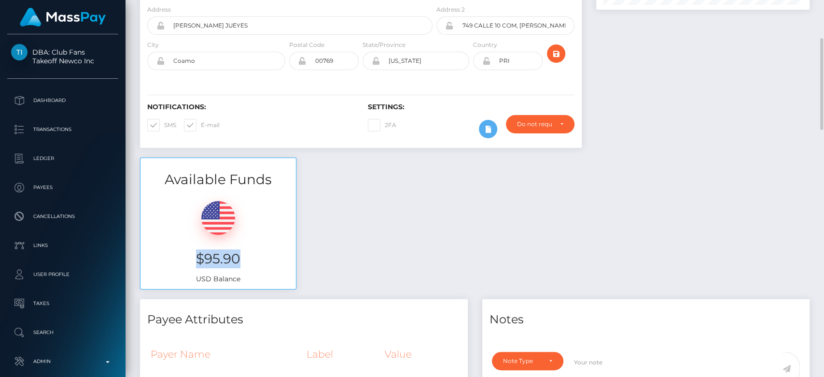
drag, startPoint x: 242, startPoint y: 256, endPoint x: 195, endPoint y: 256, distance: 47.3
click at [195, 256] on h3 "$95.90" at bounding box center [218, 258] width 141 height 19
copy h3 "$95.90"
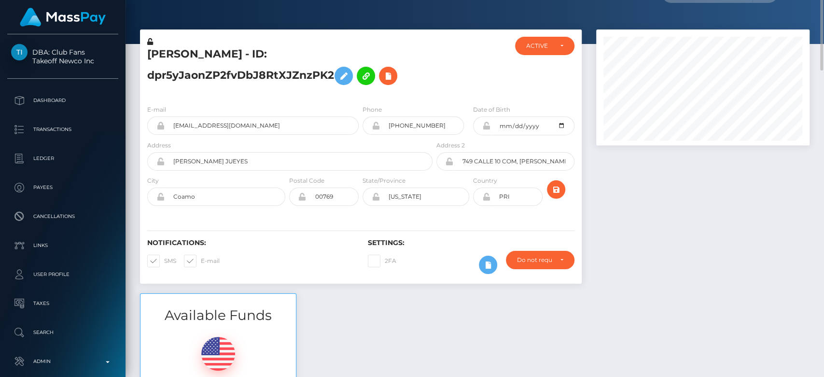
scroll to position [0, 0]
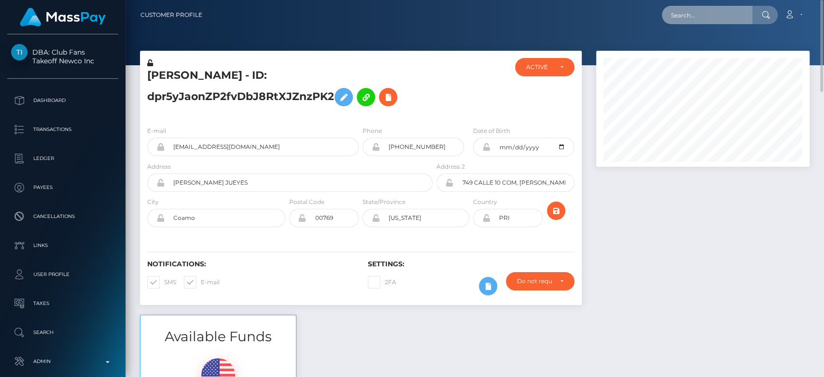
click at [685, 18] on input "text" at bounding box center [707, 15] width 91 height 18
paste input "104940003"
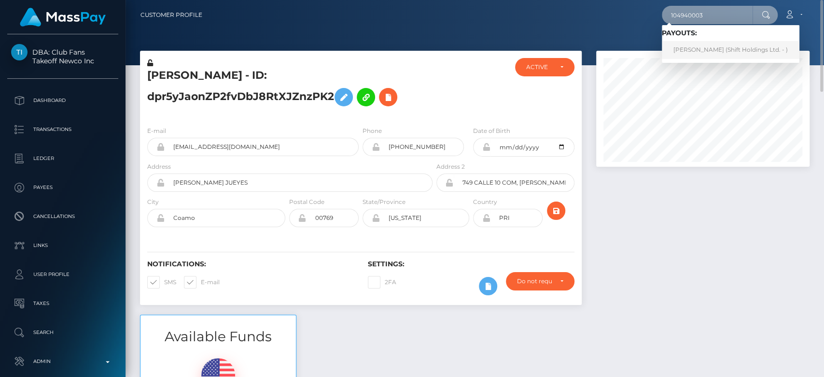
type input "104940003"
click at [686, 43] on link "[PERSON_NAME] (Shift Holdings Ltd. - )" at bounding box center [731, 50] width 138 height 18
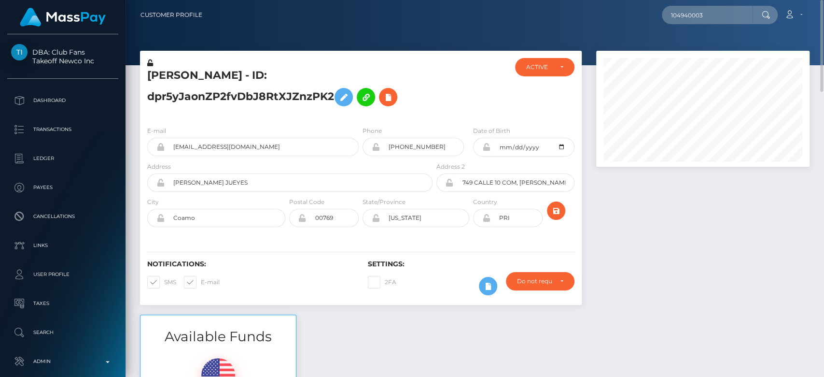
click at [673, 173] on div at bounding box center [703, 183] width 228 height 264
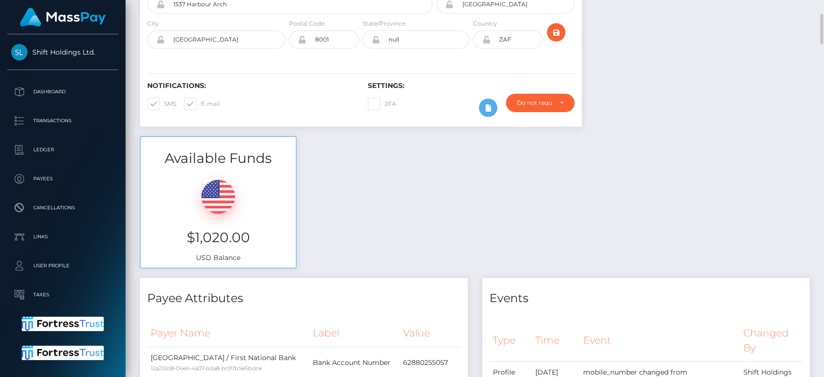
scroll to position [179, 0]
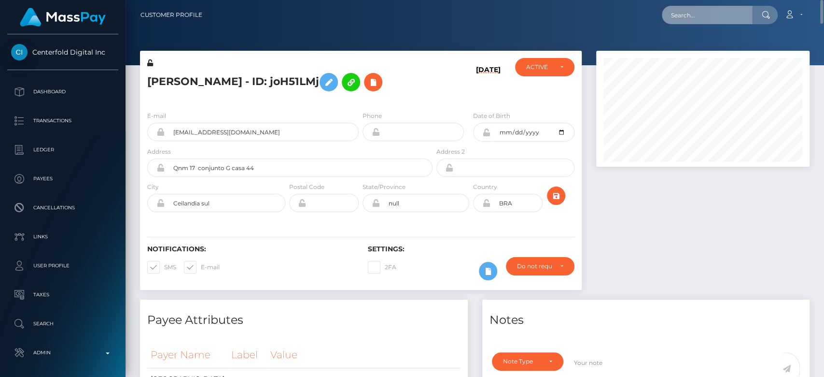
click at [684, 9] on input "text" at bounding box center [707, 15] width 91 height 18
paste input "valen_villaco@hotmail.com"
type input "valen_villaco@hotmail.com"
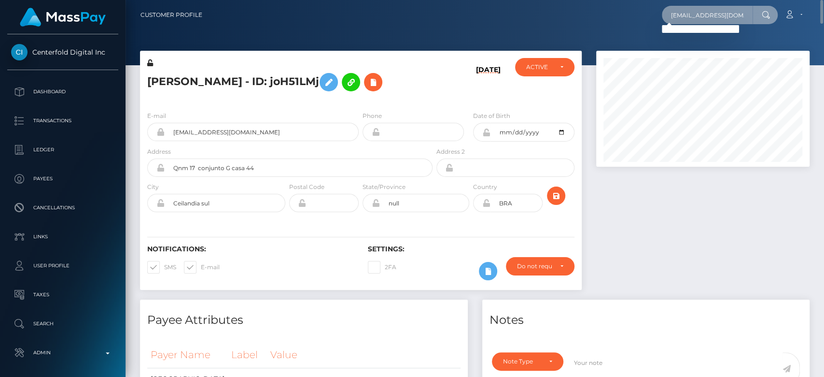
click at [710, 13] on input "valen_villaco@hotmail.com" at bounding box center [707, 15] width 91 height 18
paste input "babshormowunmi15@gmail.com"
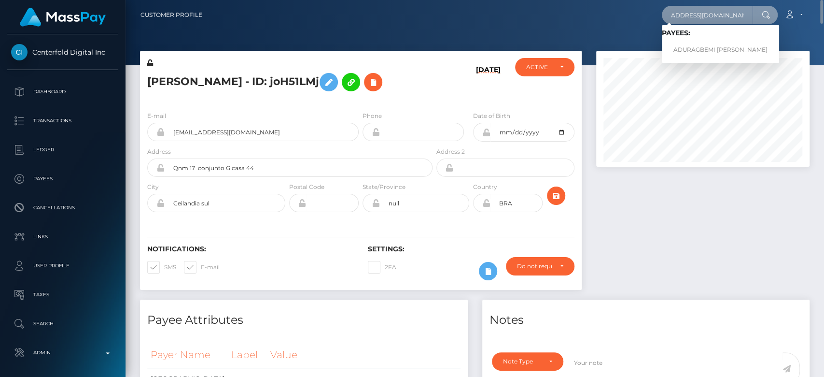
type input "babshormowunmi15@gmail.com"
click at [713, 43] on link "ADURAGBEMI ELIZABETH BABALOLA" at bounding box center [720, 50] width 117 height 18
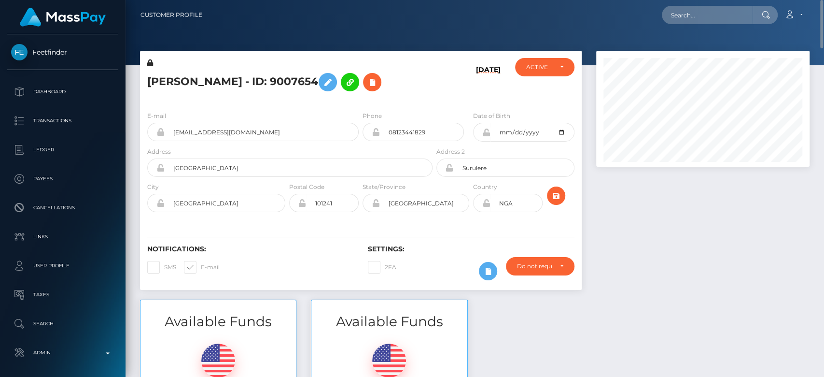
click at [694, 5] on div "Loading... Loading... Account Edit Profile Logout" at bounding box center [509, 15] width 599 height 20
paste input "millionaichicks@gmail.com"
click at [687, 14] on input "millionaichicks@gmail.com" at bounding box center [707, 15] width 91 height 18
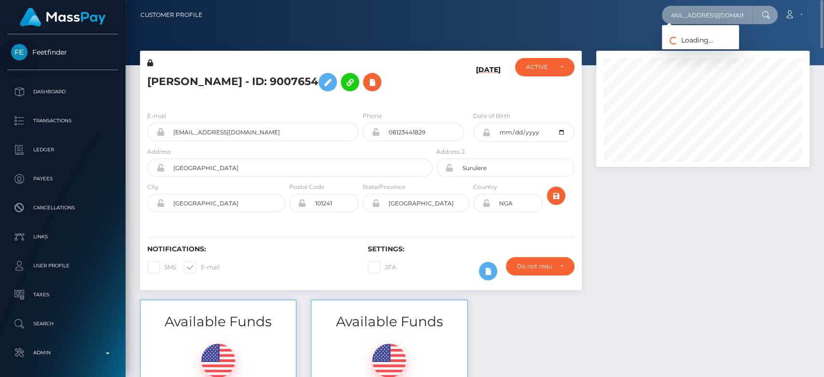
click at [687, 14] on input "millionaichicks@gmail.com" at bounding box center [707, 15] width 91 height 18
type input "millionaichicks@gmail.com"
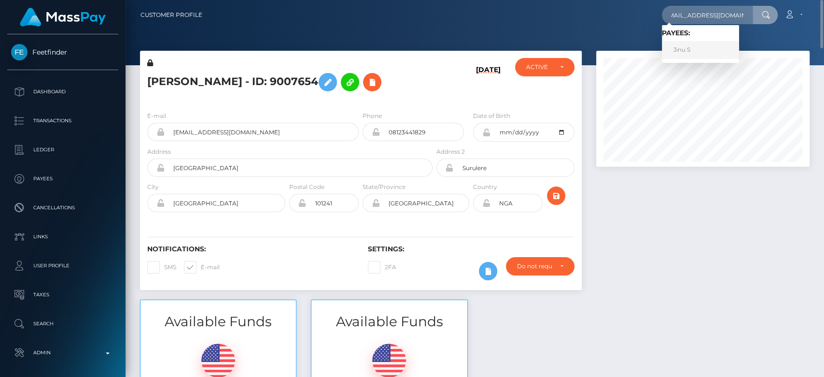
click at [705, 47] on link "Jinu S" at bounding box center [700, 50] width 77 height 18
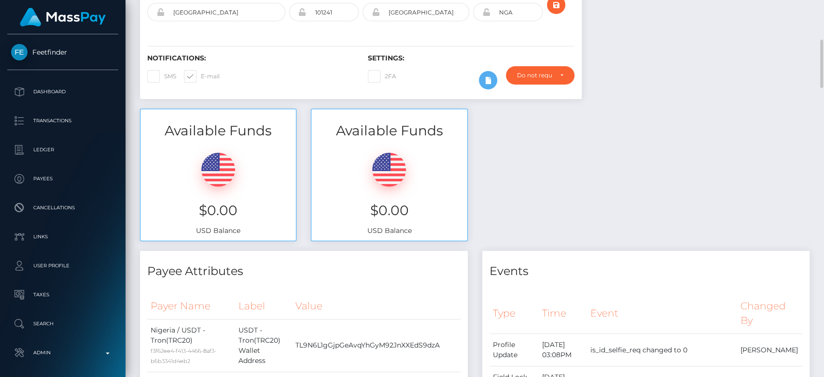
scroll to position [226, 0]
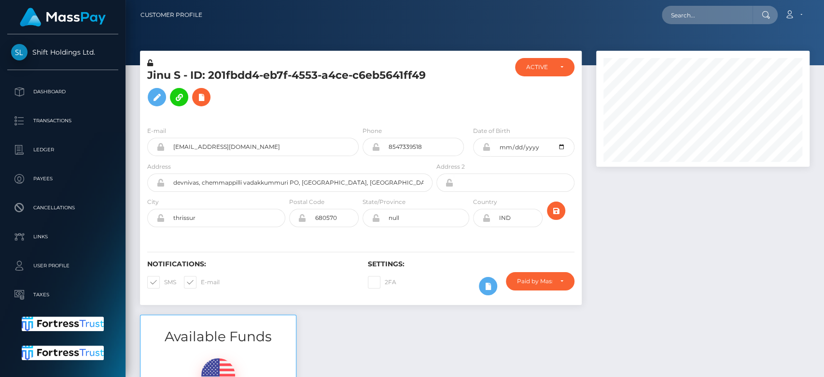
scroll to position [116, 213]
click at [633, 265] on div at bounding box center [703, 183] width 228 height 264
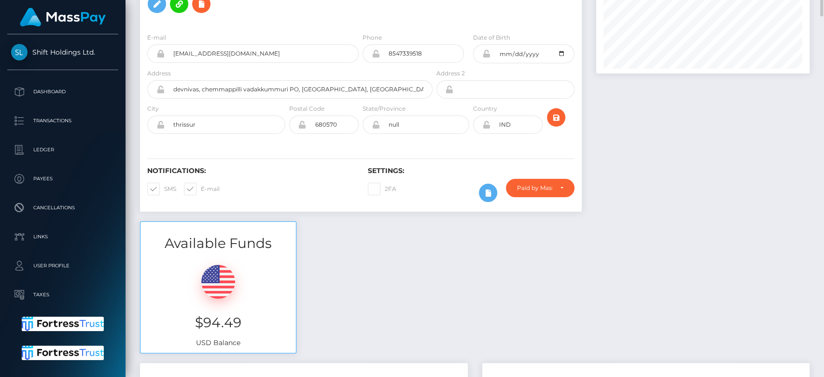
scroll to position [0, 0]
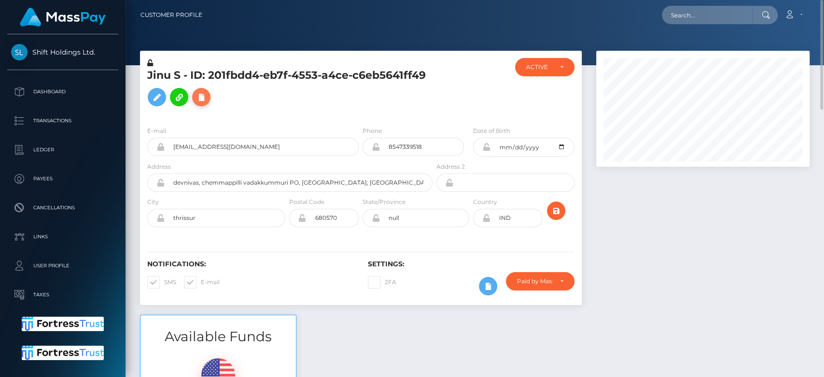
click at [207, 94] on icon at bounding box center [202, 97] width 12 height 12
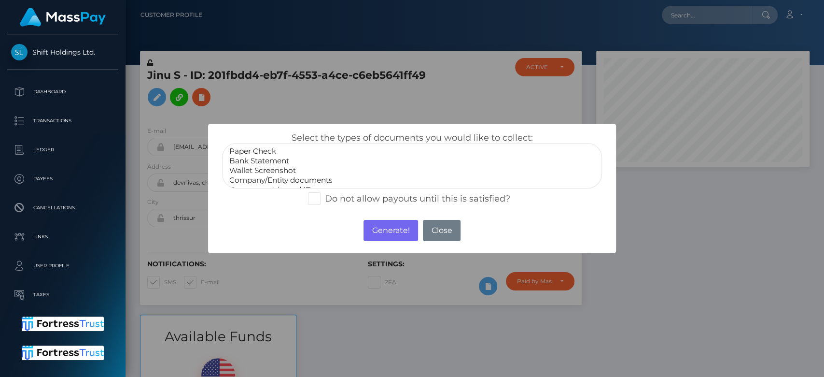
scroll to position [19, 0]
select select "Government issued ID"
click at [286, 171] on option "Government issued ID" at bounding box center [411, 171] width 367 height 10
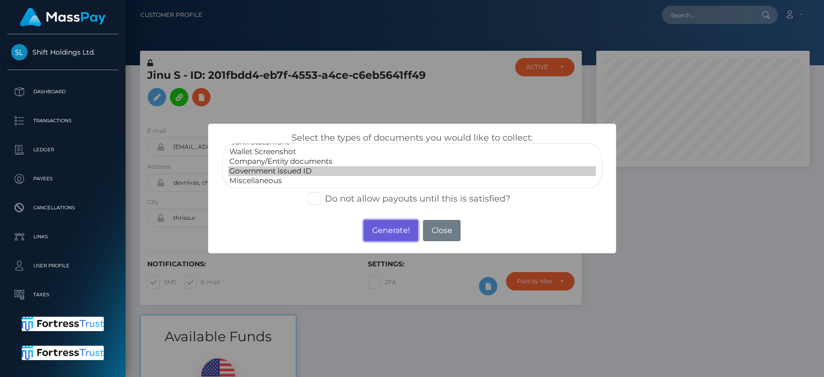
click at [388, 223] on button "Generate!" at bounding box center [391, 230] width 55 height 21
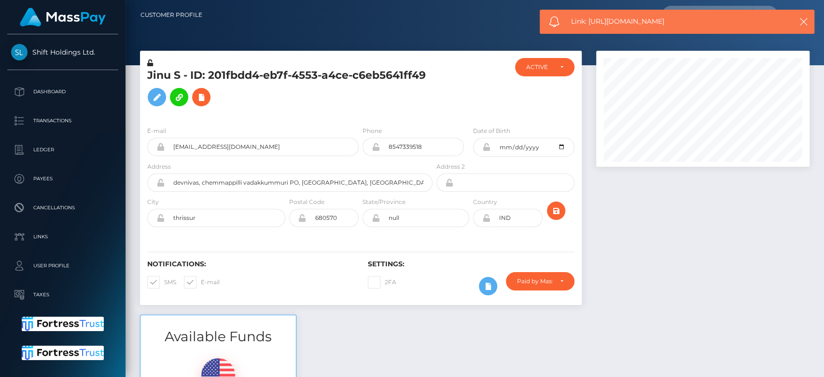
drag, startPoint x: 680, startPoint y: 19, endPoint x: 588, endPoint y: 27, distance: 91.5
click at [588, 27] on div "Link: https://l.maspay.io/OkFlm" at bounding box center [677, 22] width 275 height 24
copy span "https://l.maspay.io/OkFlm"
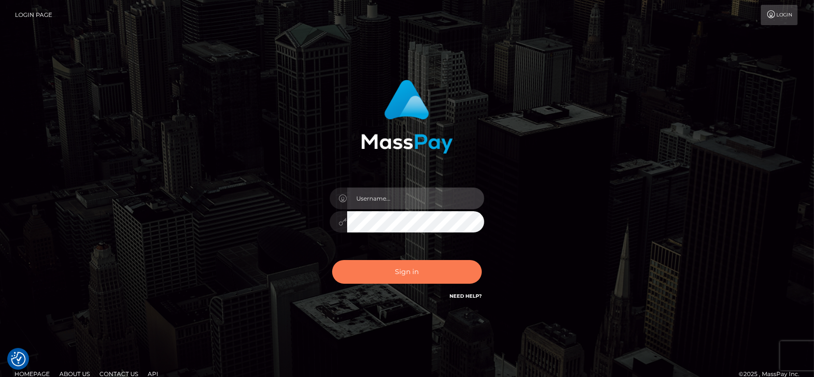
type input "[DOMAIN_NAME]"
click at [444, 268] on button "Sign in" at bounding box center [407, 272] width 150 height 24
type input "[DOMAIN_NAME]"
click at [407, 269] on button "Sign in" at bounding box center [407, 272] width 150 height 24
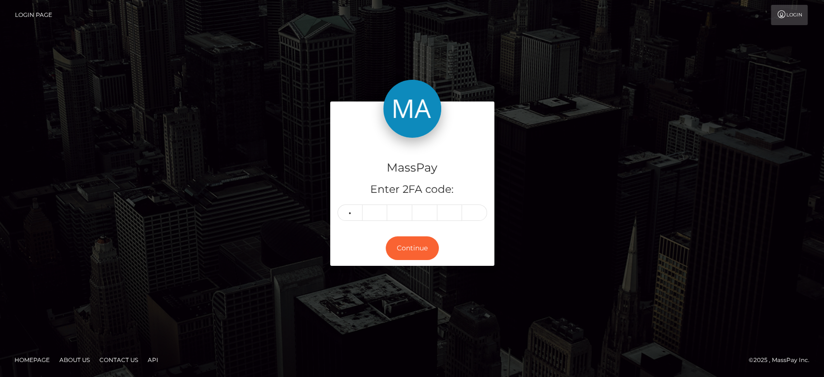
type input "4"
type input "6"
type input "7"
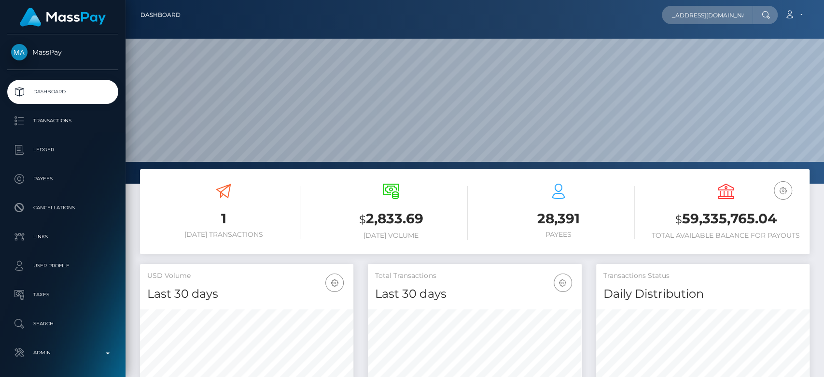
scroll to position [170, 213]
type input "[EMAIL_ADDRESS][DOMAIN_NAME]"
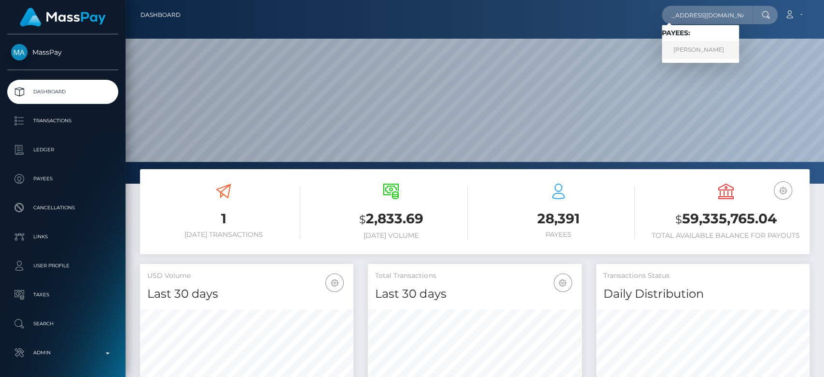
scroll to position [0, 0]
click at [701, 55] on link "[PERSON_NAME]" at bounding box center [700, 50] width 77 height 18
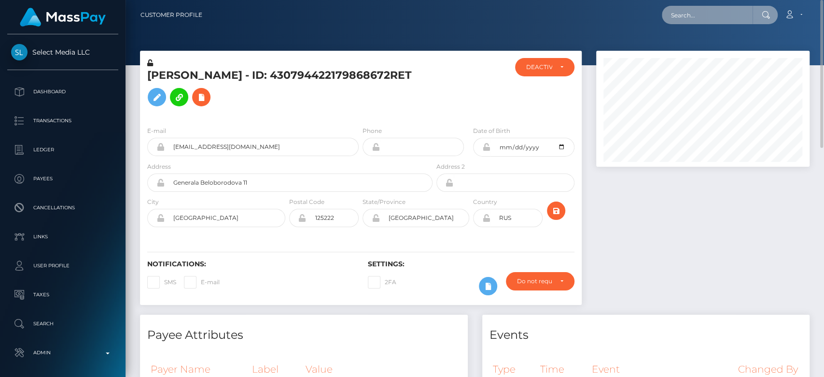
click at [686, 18] on input "text" at bounding box center [707, 15] width 91 height 18
paste input "[EMAIL_ADDRESS][DOMAIN_NAME]"
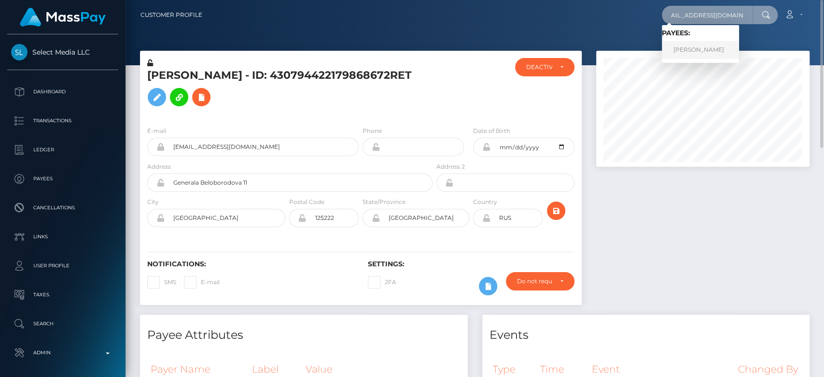
type input "beehonneybee1@gmail.com"
click at [703, 45] on link "Jana Samson Servito" at bounding box center [700, 50] width 77 height 18
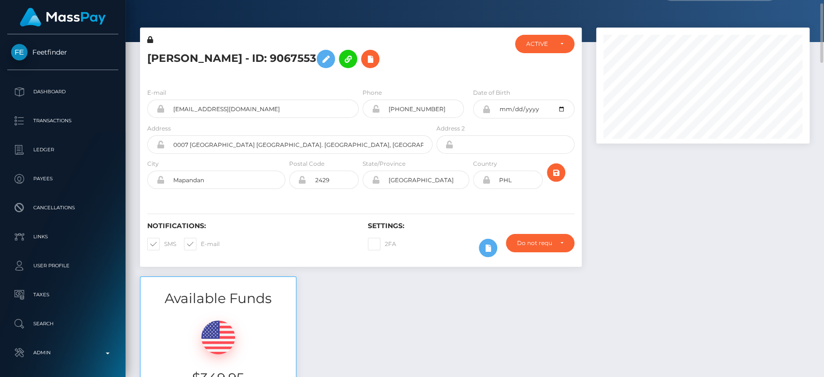
scroll to position [21, 0]
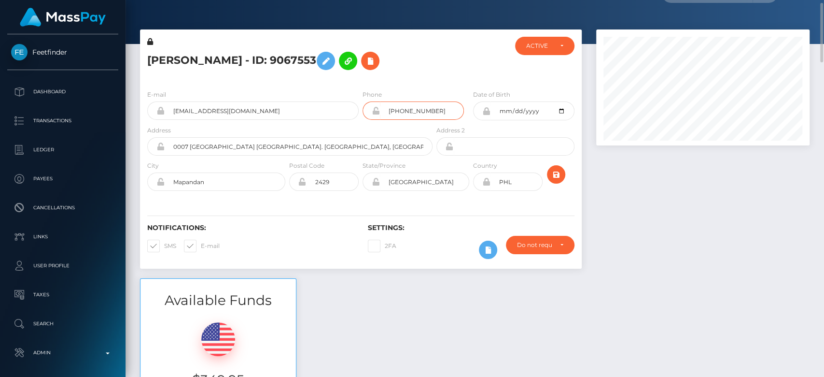
drag, startPoint x: 444, startPoint y: 113, endPoint x: 367, endPoint y: 116, distance: 76.8
click at [367, 116] on div "[PHONE_NUMBER]" at bounding box center [413, 110] width 101 height 18
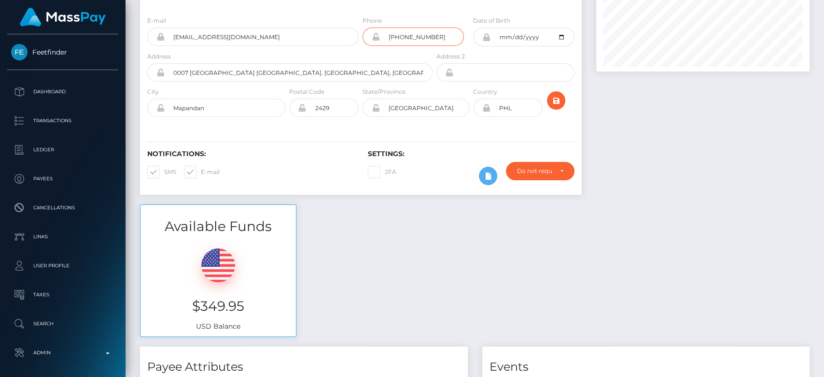
scroll to position [0, 0]
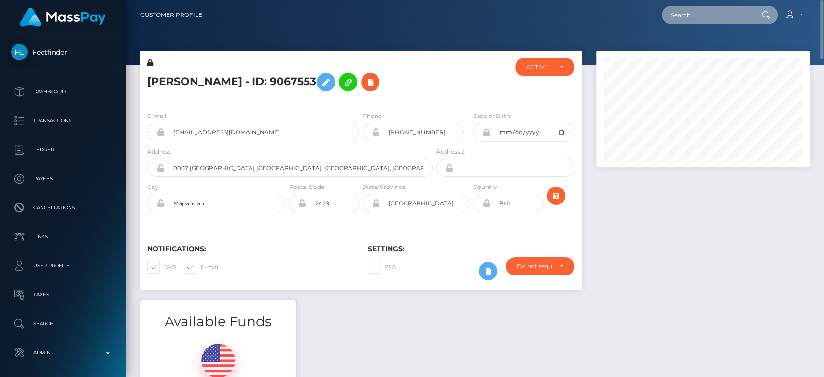
click at [742, 14] on input "text" at bounding box center [707, 15] width 91 height 18
paste input "[EMAIL_ADDRESS][DOMAIN_NAME]"
type input "[EMAIL_ADDRESS][DOMAIN_NAME]"
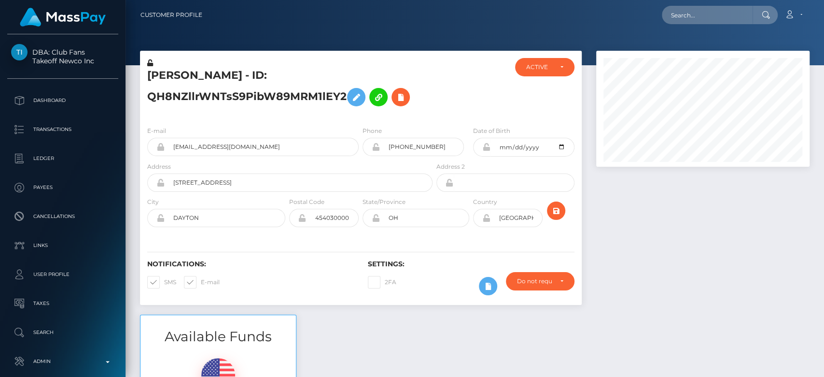
scroll to position [116, 213]
click at [665, 230] on div at bounding box center [703, 183] width 228 height 264
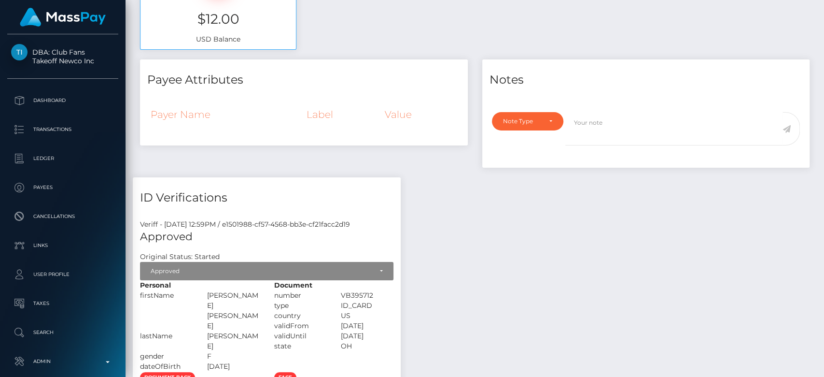
scroll to position [0, 0]
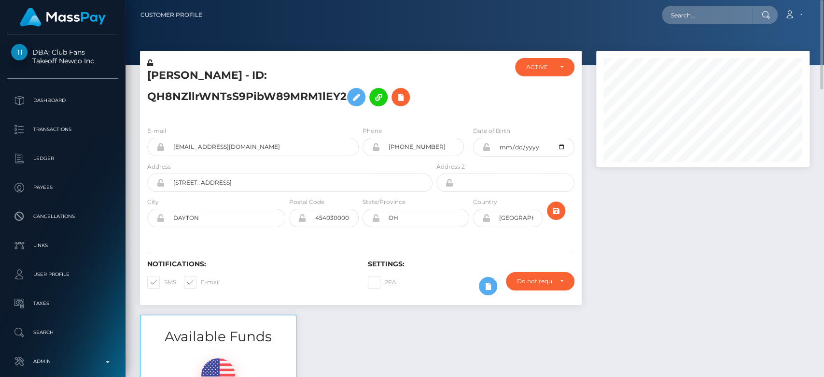
click at [710, 28] on nav "Customer Profile Loading... Loading... Account" at bounding box center [475, 15] width 699 height 30
click at [702, 13] on input "text" at bounding box center [707, 15] width 91 height 18
paste input "joannathomaz13@gmail.com"
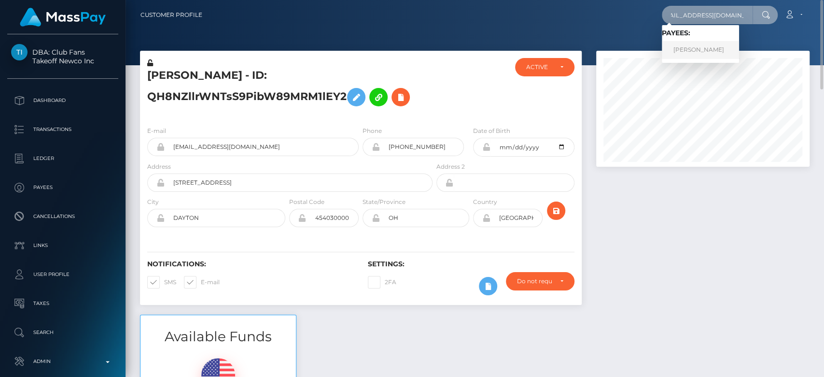
type input "joannathomaz13@gmail.com"
click at [707, 42] on link "JOANNA BERNICE THOMAS" at bounding box center [700, 50] width 77 height 18
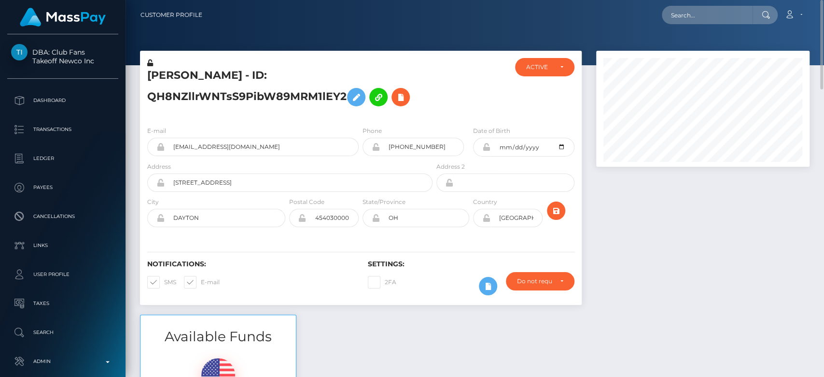
scroll to position [116, 213]
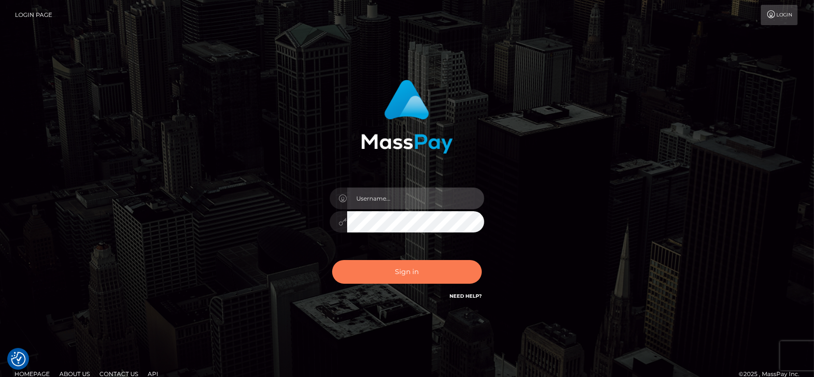
type input "[DOMAIN_NAME]"
click at [409, 266] on button "Sign in" at bounding box center [407, 272] width 150 height 24
type input "[DOMAIN_NAME]"
click at [402, 266] on button "Sign in" at bounding box center [407, 272] width 150 height 24
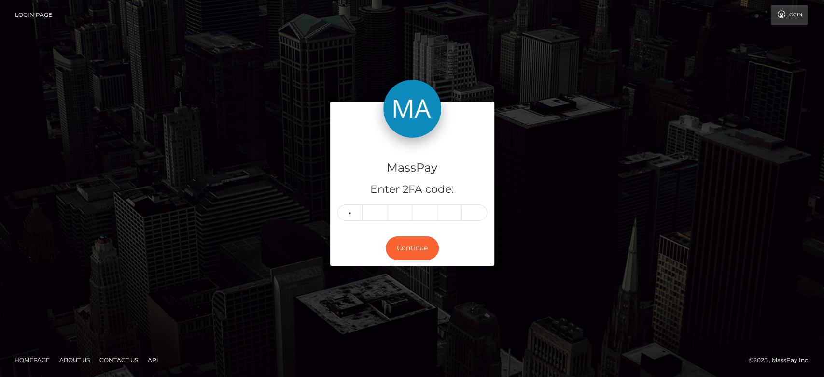
type input "2"
type input "1"
type input "5"
type input "1"
type input "3"
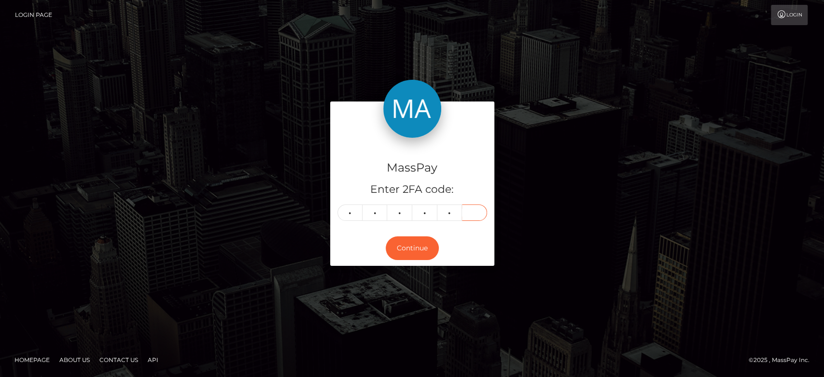
type input "9"
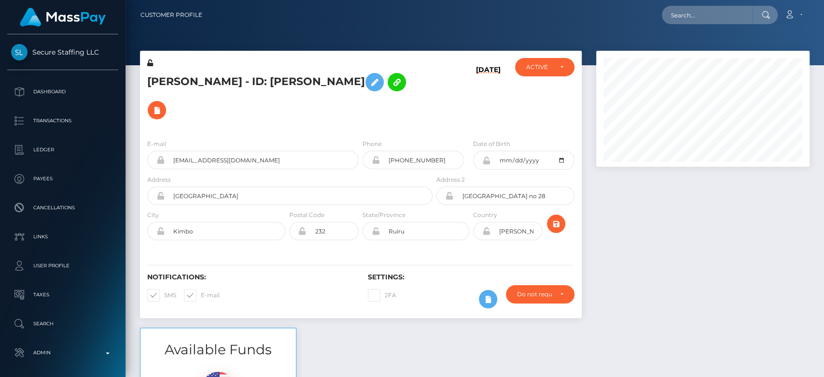
scroll to position [116, 213]
click at [652, 254] on div at bounding box center [703, 189] width 228 height 277
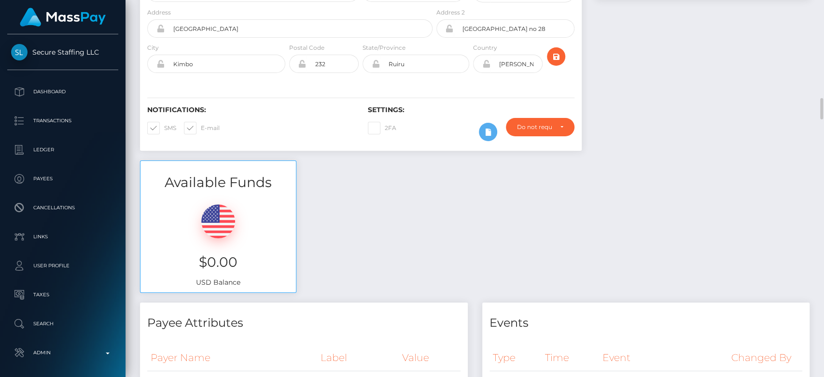
scroll to position [0, 0]
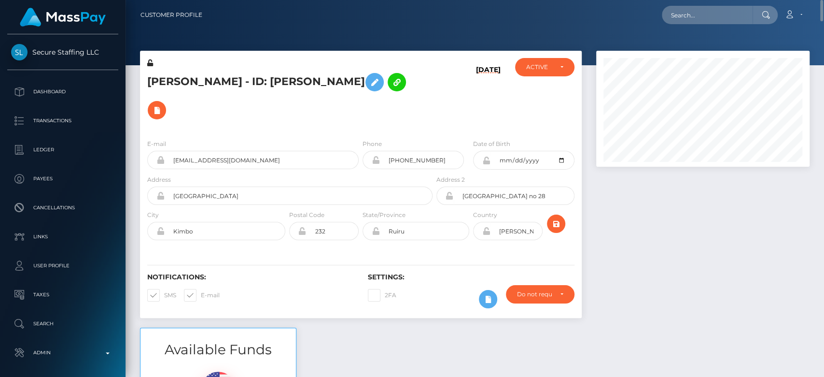
click at [690, 2] on nav "Customer Profile Loading... Loading... Account" at bounding box center [475, 15] width 699 height 30
click at [690, 16] on input "text" at bounding box center [707, 15] width 91 height 18
paste input "larahaslerbusiness@gmail.com"
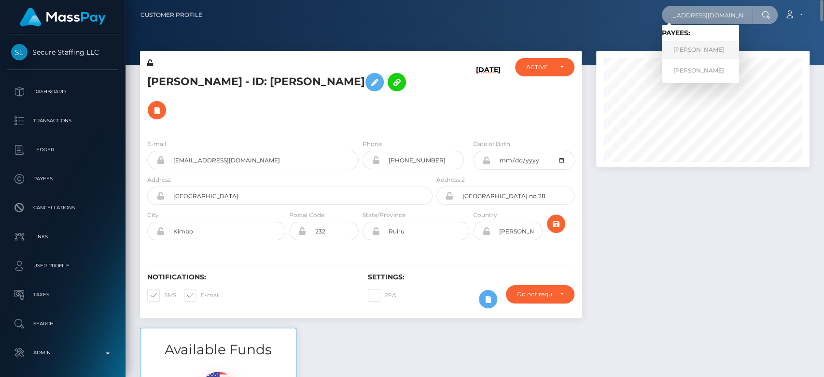
type input "larahaslerbusiness@gmail.com"
click at [695, 47] on link "ADRIAN ASTORGA FERRE" at bounding box center [700, 50] width 77 height 18
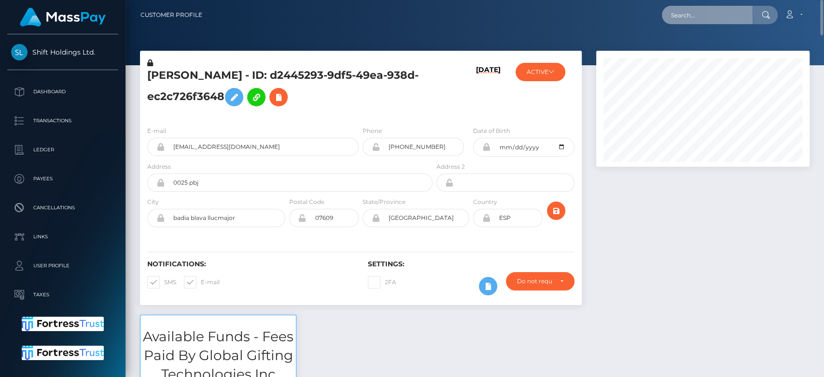
click at [730, 12] on input "text" at bounding box center [707, 15] width 91 height 18
paste input "joannaslawiec1985@yahoo.com"
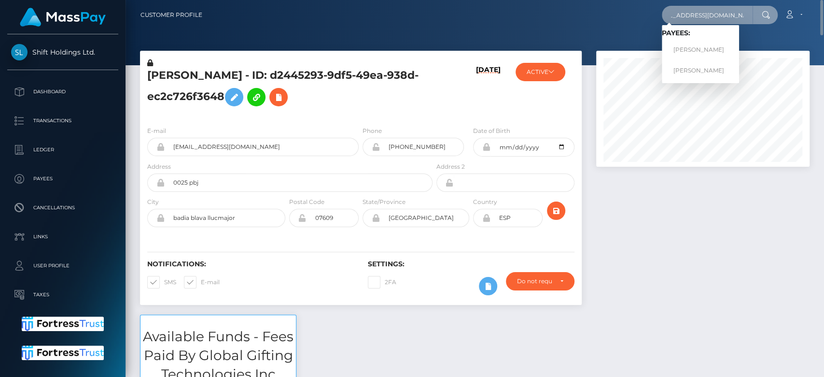
type input "joannaslawiec1985@yahoo.com"
click at [701, 47] on link "Joanna Slawiec" at bounding box center [700, 50] width 77 height 18
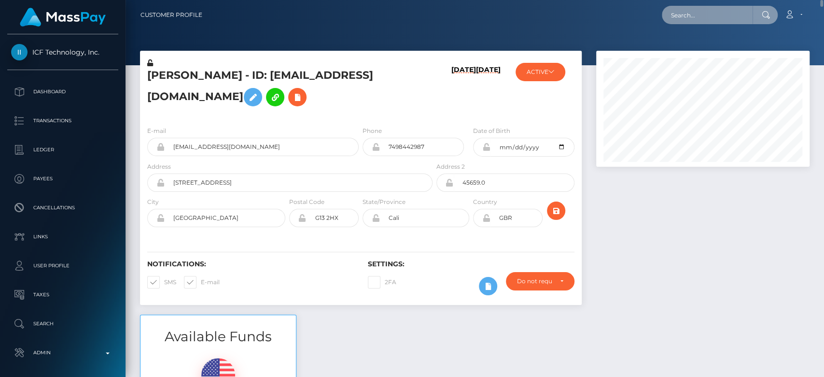
click at [678, 18] on input "text" at bounding box center [707, 15] width 91 height 18
paste input "[EMAIL_ADDRESS][DOMAIN_NAME]"
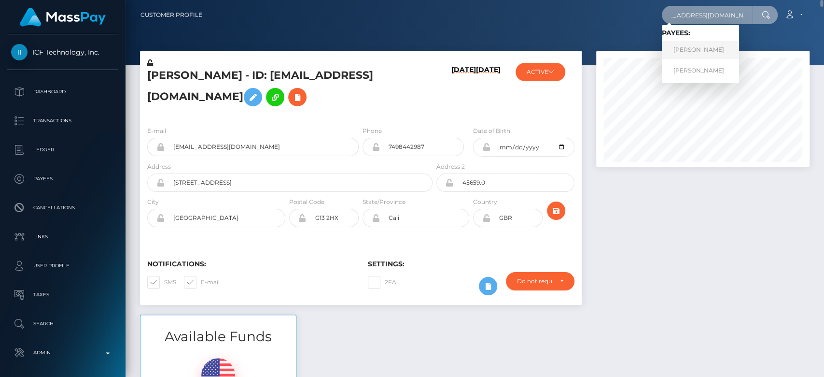
type input "[EMAIL_ADDRESS][DOMAIN_NAME]"
click at [718, 48] on link "ADRIAN ASTORGA FERRE" at bounding box center [700, 50] width 77 height 18
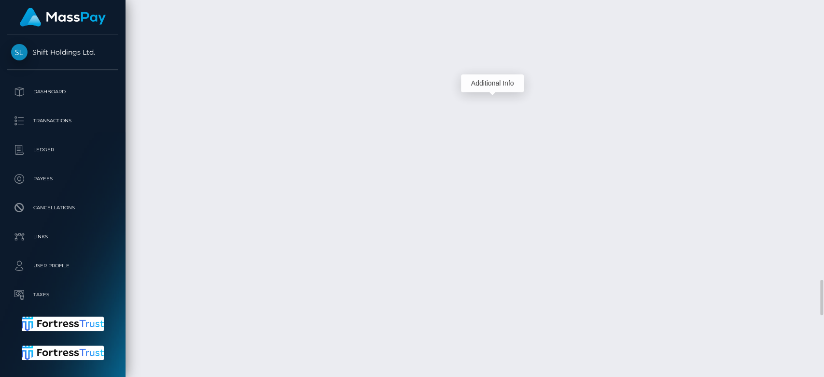
scroll to position [116, 213]
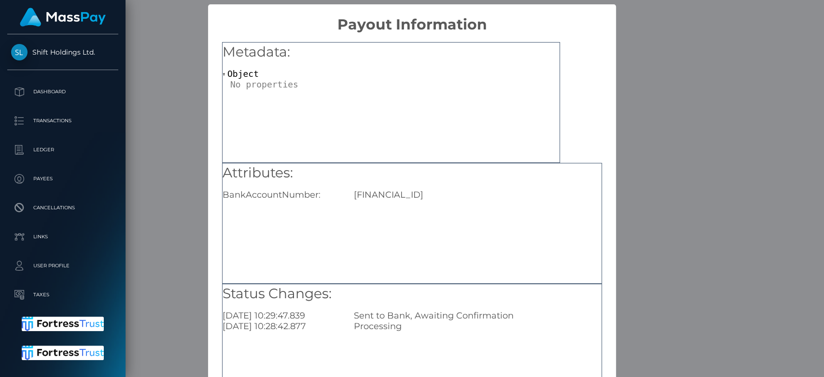
drag, startPoint x: 487, startPoint y: 197, endPoint x: 351, endPoint y: 192, distance: 135.7
click at [351, 192] on div "[FINANCIAL_ID]" at bounding box center [478, 194] width 262 height 11
copy div "ES6321003755642100035485"
click at [170, 210] on div "× Payout Information Metadata: Object Attributes: BankAccountNumber: ES63210037…" at bounding box center [412, 188] width 824 height 377
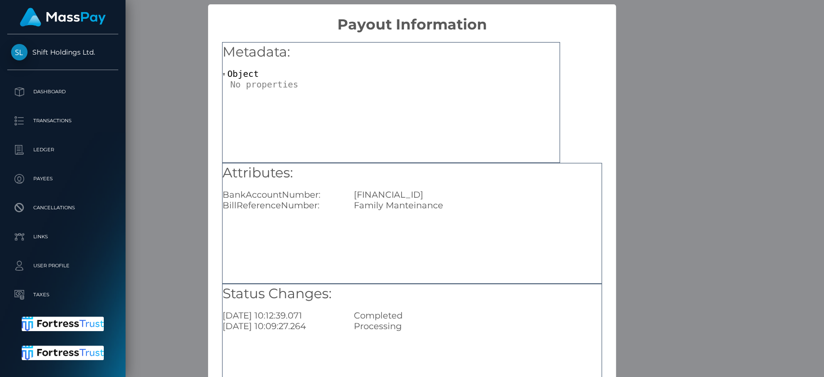
click at [170, 125] on div "× Payout Information Metadata: Object Attributes: BankAccountNumber: ES63210037…" at bounding box center [412, 188] width 824 height 377
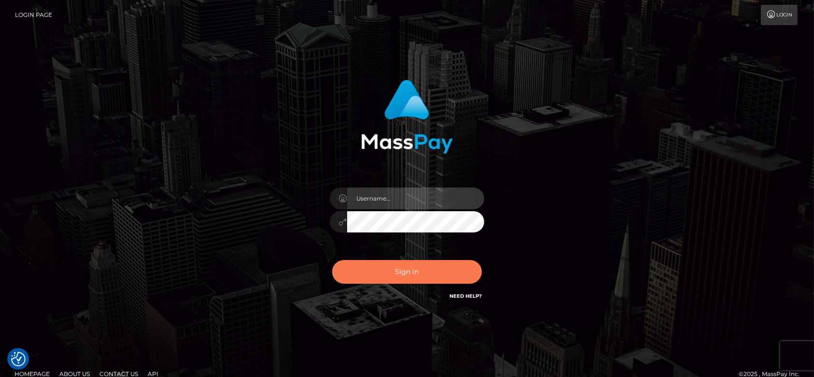
type input "[DOMAIN_NAME]"
click at [467, 264] on button "Sign in" at bounding box center [407, 272] width 150 height 24
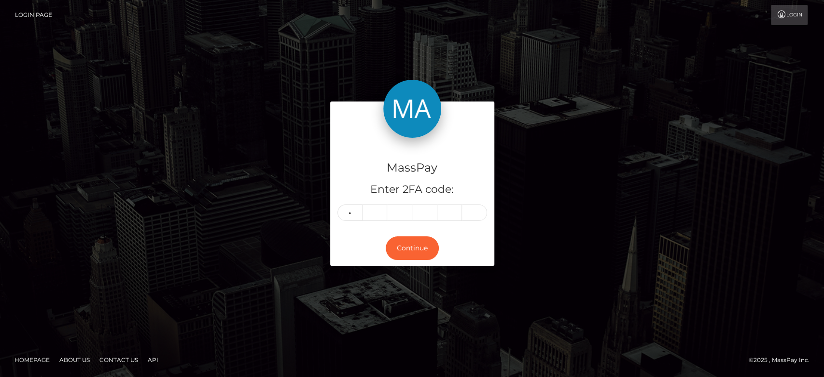
type input "6"
type input "0"
type input "7"
type input "4"
type input "6"
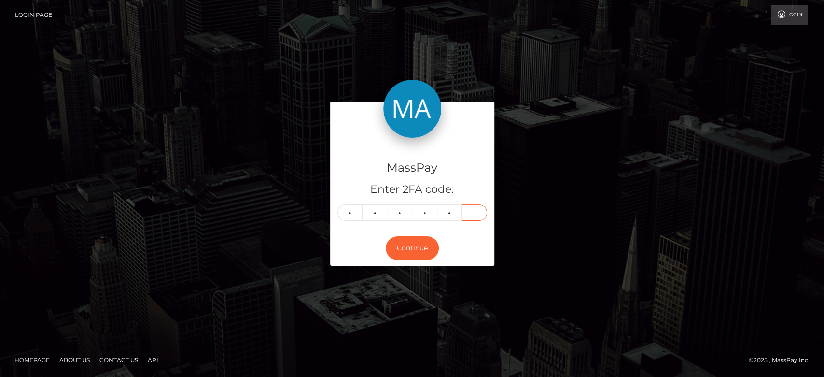
type input "2"
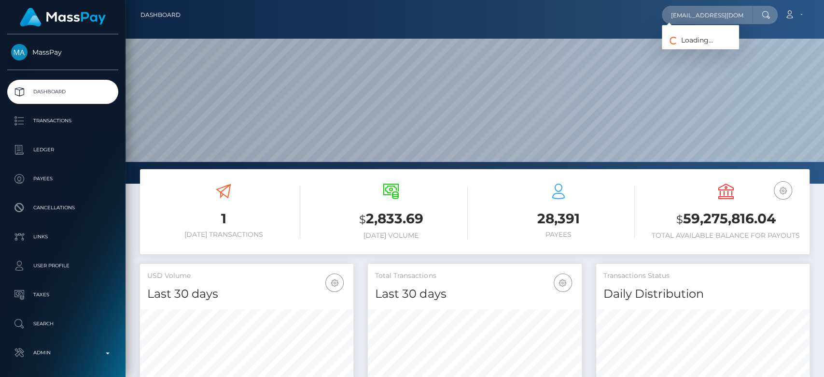
scroll to position [170, 213]
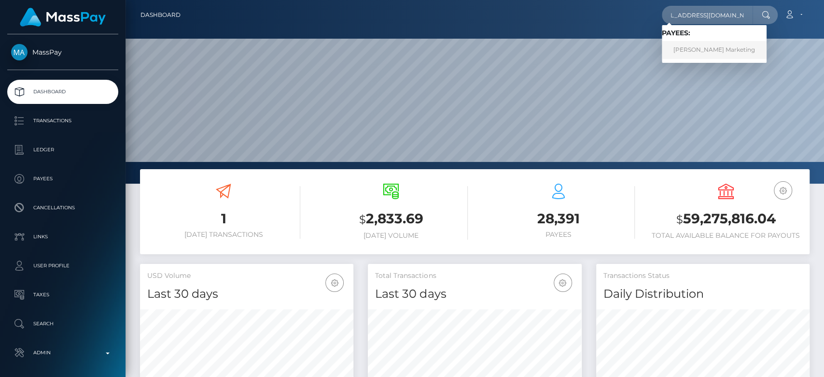
click at [702, 45] on link "[PERSON_NAME] Marketing" at bounding box center [714, 50] width 105 height 18
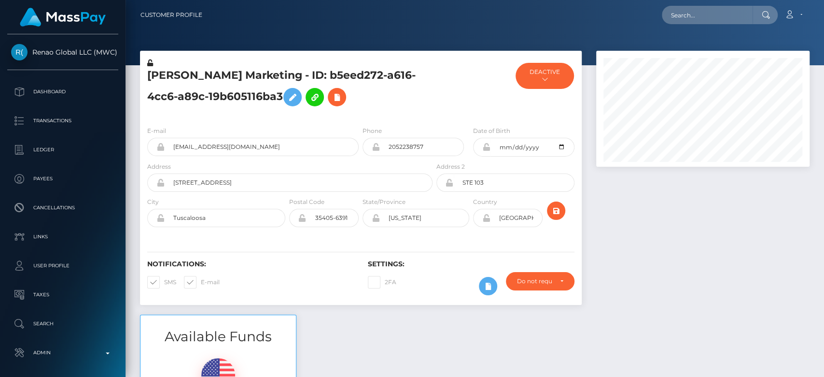
scroll to position [116, 213]
click at [617, 192] on div at bounding box center [703, 183] width 228 height 264
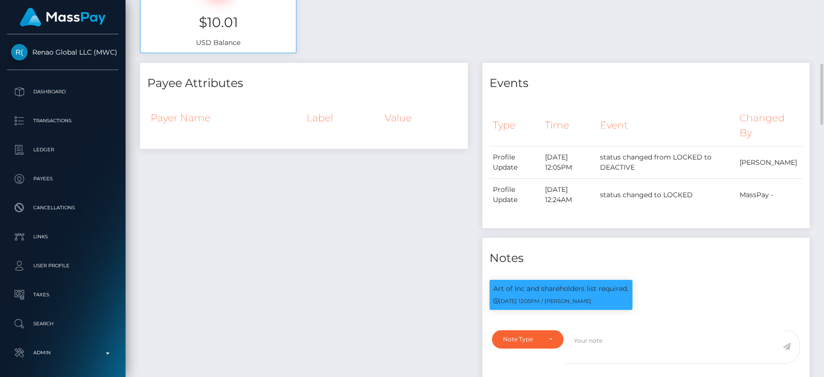
drag, startPoint x: 626, startPoint y: 284, endPoint x: 486, endPoint y: 277, distance: 140.2
click at [486, 277] on div "Art of Inc and shareholders list required. [DATE] 12:05PM / [PERSON_NAME]" at bounding box center [646, 298] width 328 height 52
copy p "Art of Inc and shareholders list required"
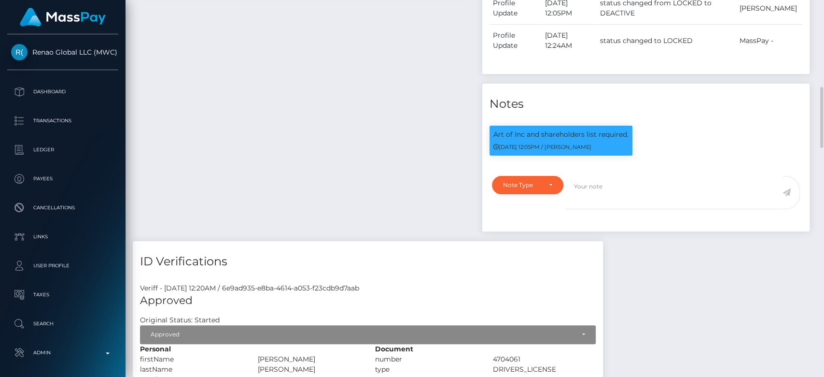
scroll to position [0, 0]
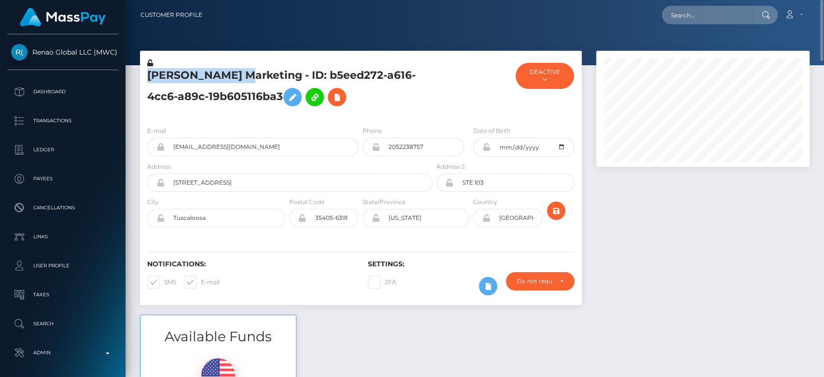
drag, startPoint x: 238, startPoint y: 73, endPoint x: 146, endPoint y: 78, distance: 92.3
click at [146, 78] on div "Elbon Marketing - ID: b5eed272-a616-4cc6-a89c-19b605116ba3" at bounding box center [287, 88] width 294 height 60
copy h5 "[PERSON_NAME] Marketing"
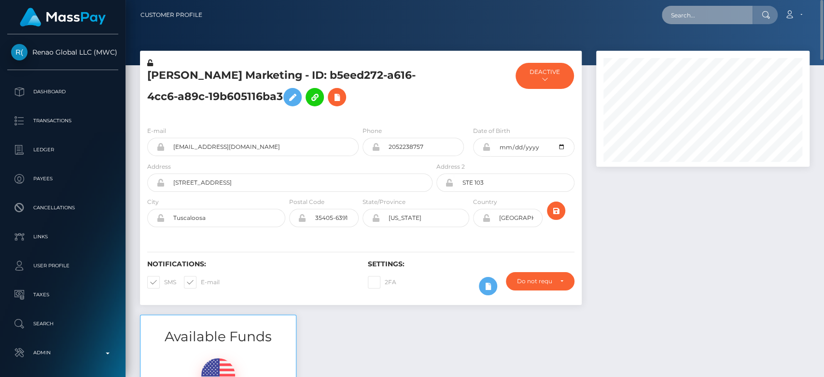
paste input "[EMAIL_ADDRESS][DOMAIN_NAME]"
click at [686, 11] on input "text" at bounding box center [707, 15] width 91 height 18
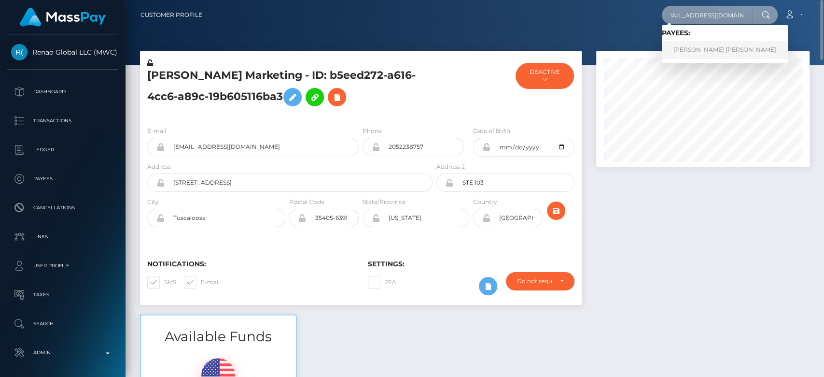
type input "jennythegloom@gmail.com"
click at [716, 50] on link "Aline Heftsiba Dery" at bounding box center [725, 50] width 126 height 18
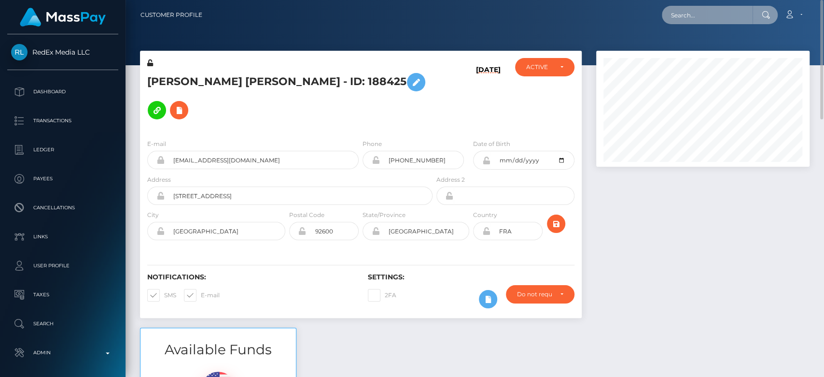
paste input "[EMAIL_ADDRESS][DOMAIN_NAME]"
click at [714, 15] on input "[EMAIL_ADDRESS][DOMAIN_NAME]" at bounding box center [707, 15] width 91 height 18
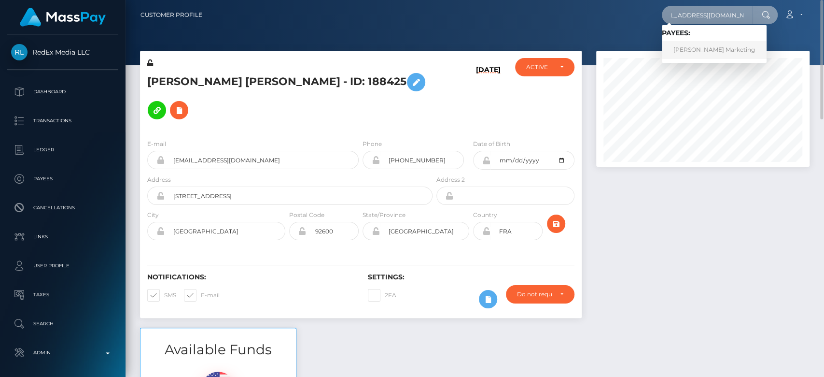
type input "[EMAIL_ADDRESS][DOMAIN_NAME]"
click at [695, 42] on link "Elbon Marketing" at bounding box center [714, 50] width 105 height 18
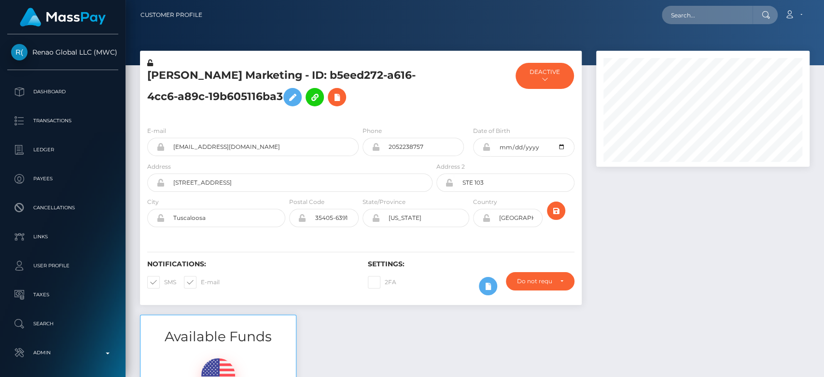
scroll to position [116, 213]
click at [331, 99] on icon at bounding box center [337, 97] width 12 height 12
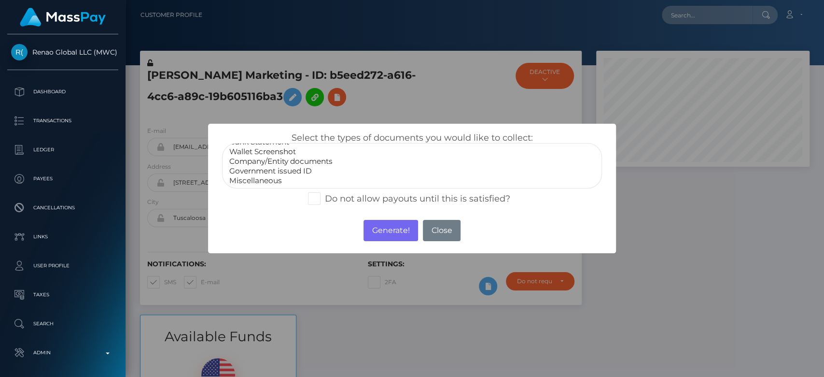
scroll to position [18, 0]
select select "Company/Entity documents"
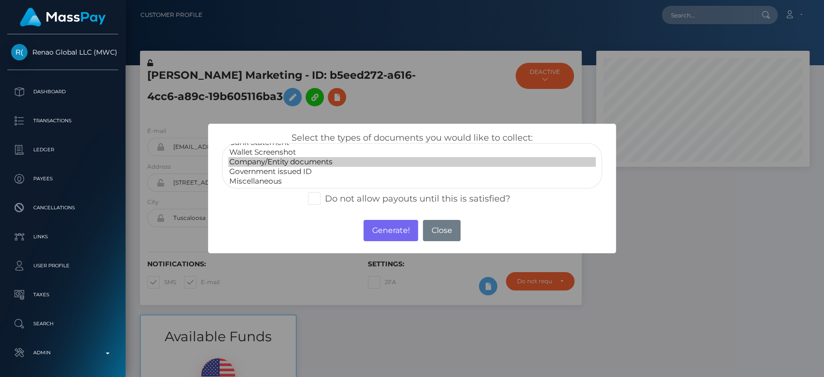
click at [310, 161] on option "Company/Entity documents" at bounding box center [411, 162] width 367 height 10
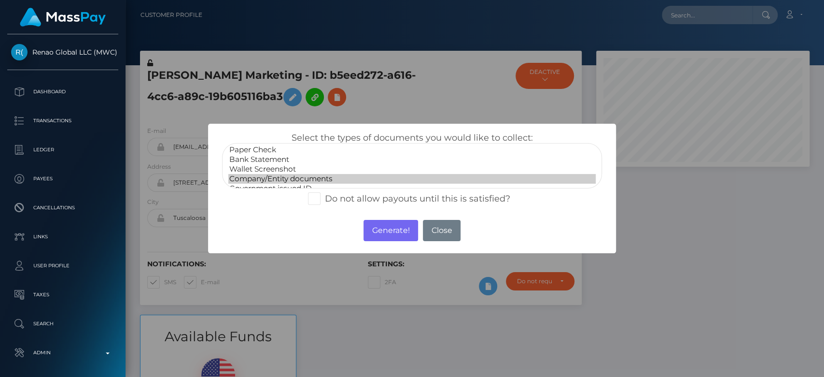
scroll to position [19, 0]
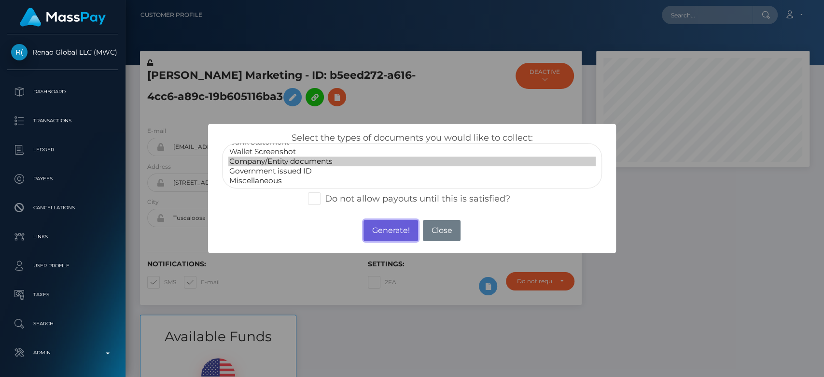
click at [377, 228] on button "Generate!" at bounding box center [391, 230] width 55 height 21
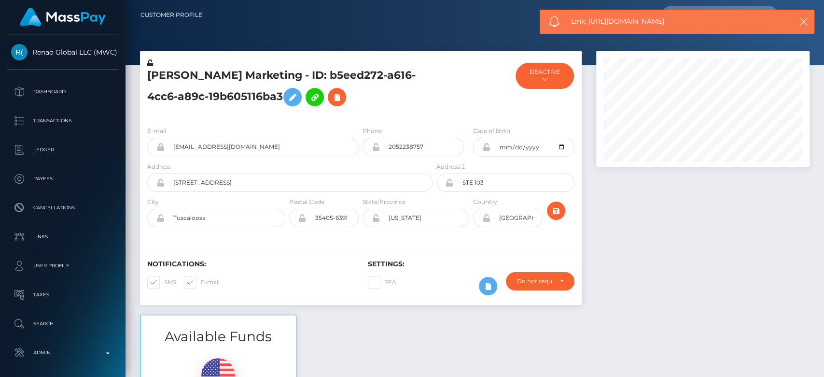
drag, startPoint x: 677, startPoint y: 23, endPoint x: 589, endPoint y: 27, distance: 88.0
click at [589, 27] on div "Link: [URL][DOMAIN_NAME]" at bounding box center [677, 22] width 275 height 24
copy span "[URL][DOMAIN_NAME]"
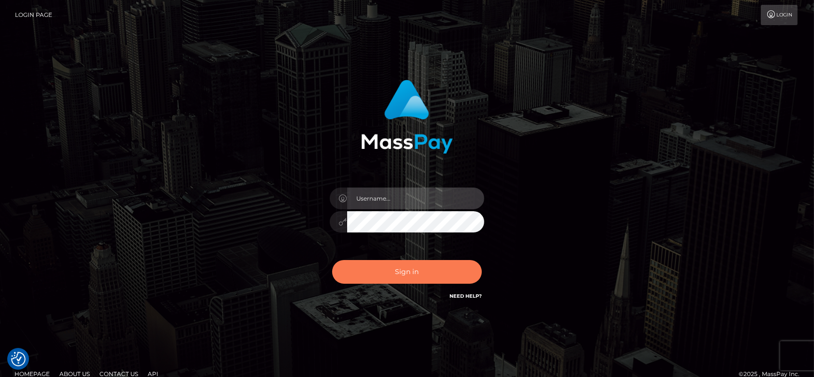
type input "[DOMAIN_NAME]"
click at [398, 266] on button "Sign in" at bounding box center [407, 272] width 150 height 24
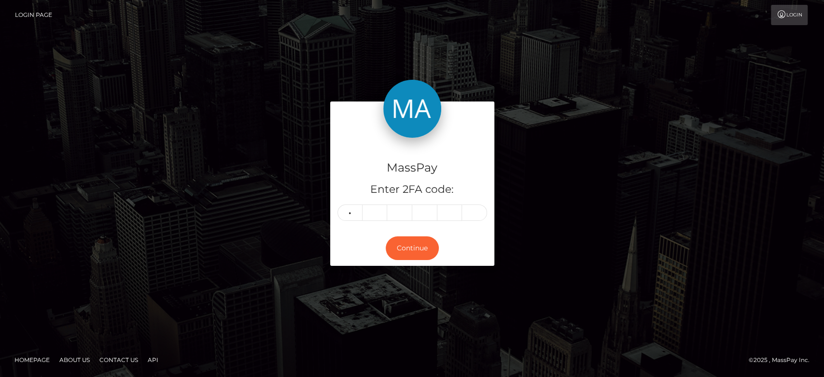
type input "3"
type input "7"
type input "2"
type input "7"
type input "5"
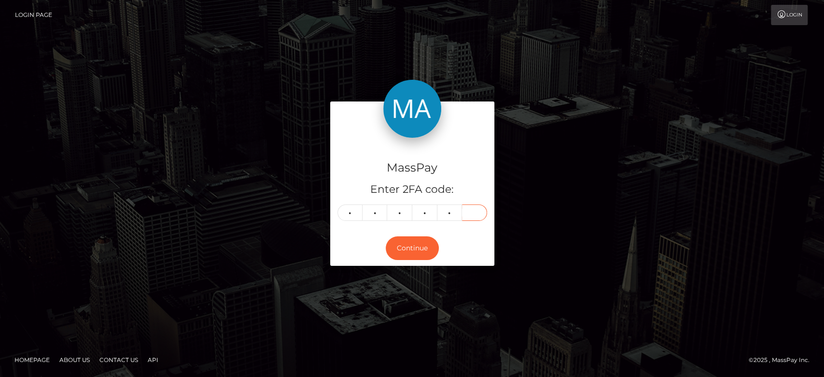
type input "8"
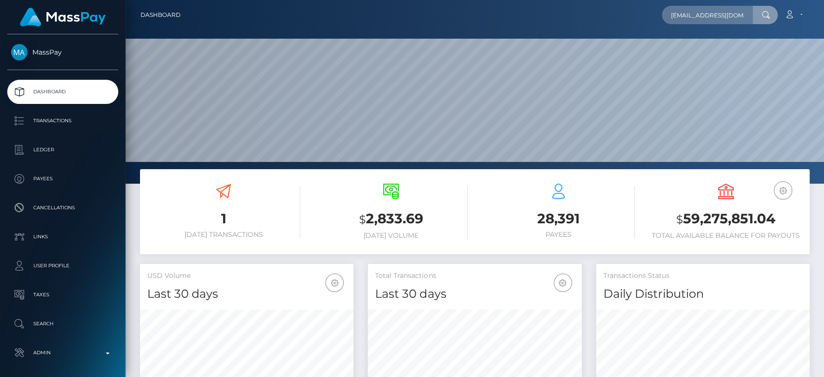
scroll to position [0, 4]
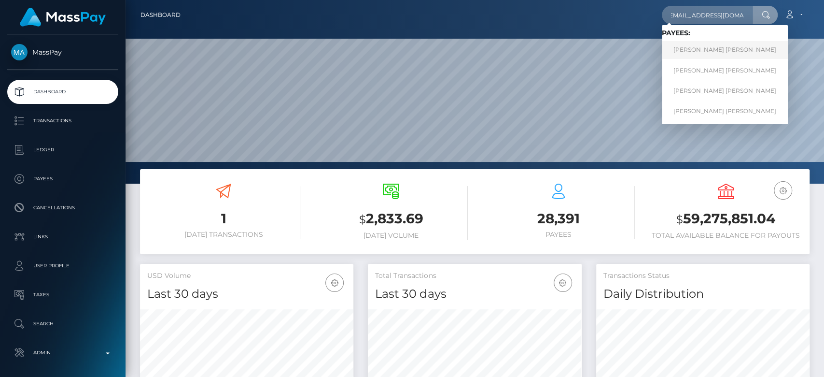
type input "iamarielanne@gmail.com"
click at [711, 46] on link "Mark Joe Varga Melendrez" at bounding box center [725, 50] width 126 height 18
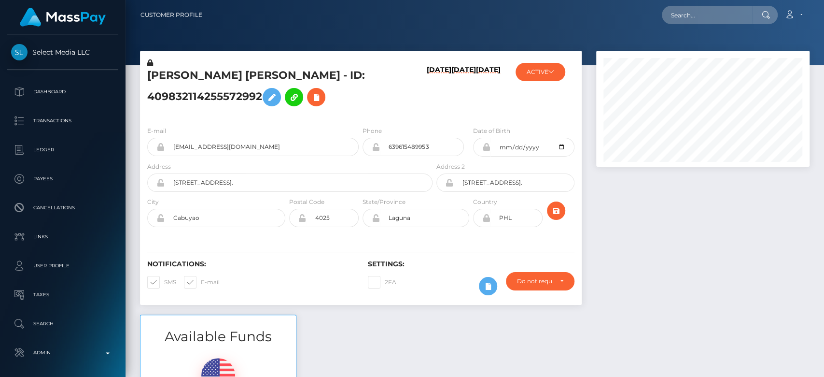
scroll to position [116, 213]
click at [669, 232] on div at bounding box center [703, 183] width 228 height 264
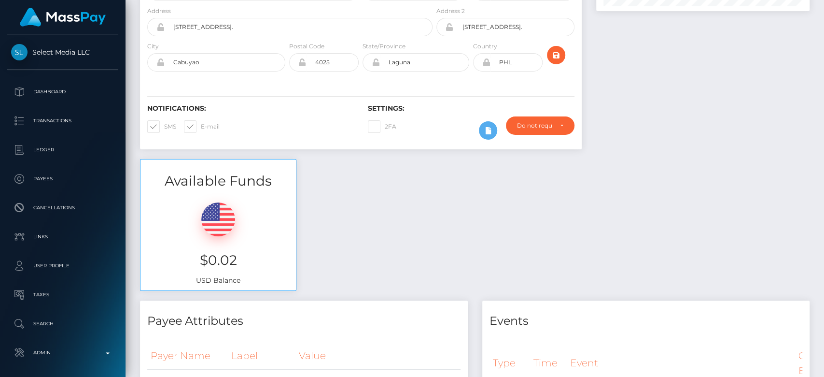
scroll to position [0, 0]
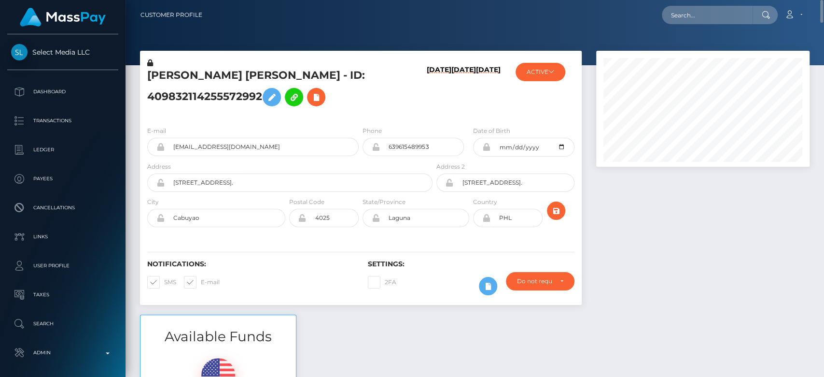
click at [639, 210] on div at bounding box center [703, 183] width 228 height 264
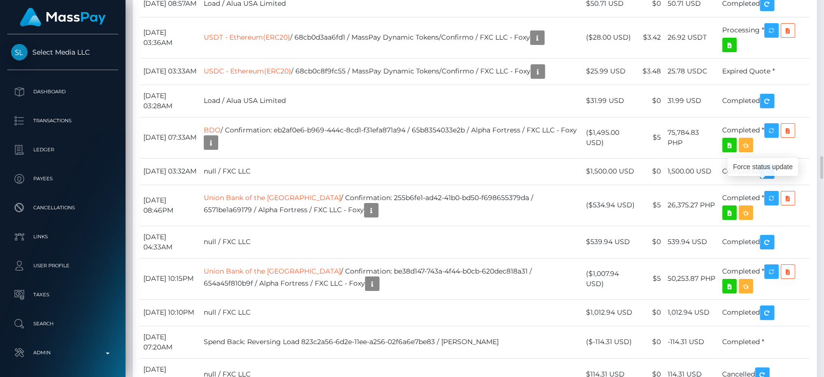
scroll to position [116, 213]
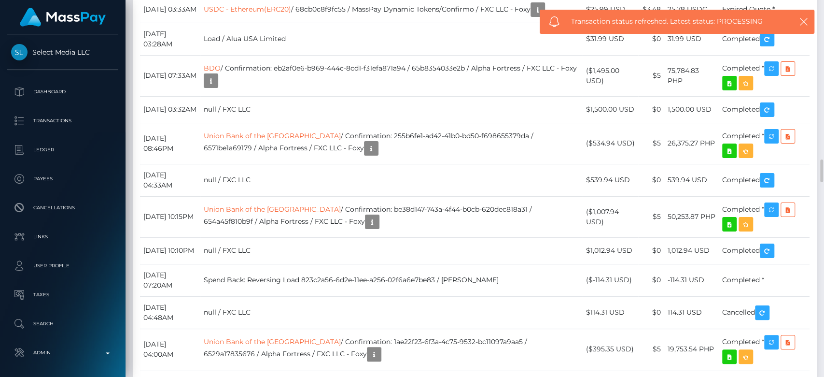
scroll to position [2621, 0]
drag, startPoint x: 140, startPoint y: 131, endPoint x: 745, endPoint y: 140, distance: 605.9
copy tbody "September 18, 2025 09:07AM Bitcoin / 68cb5adb049be / MassPay Dynamic Tokens/Con…"
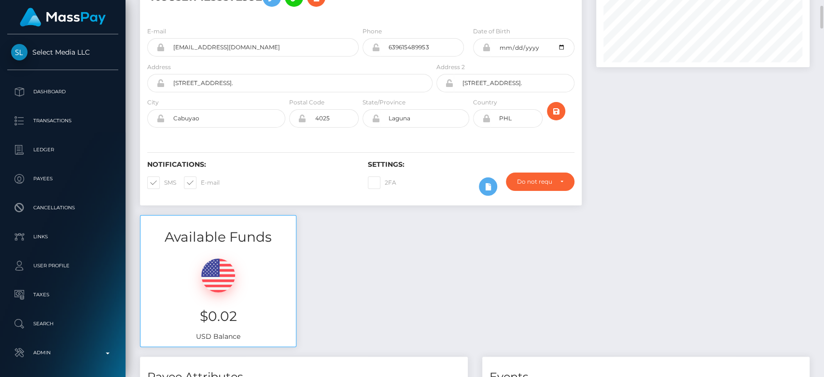
scroll to position [0, 0]
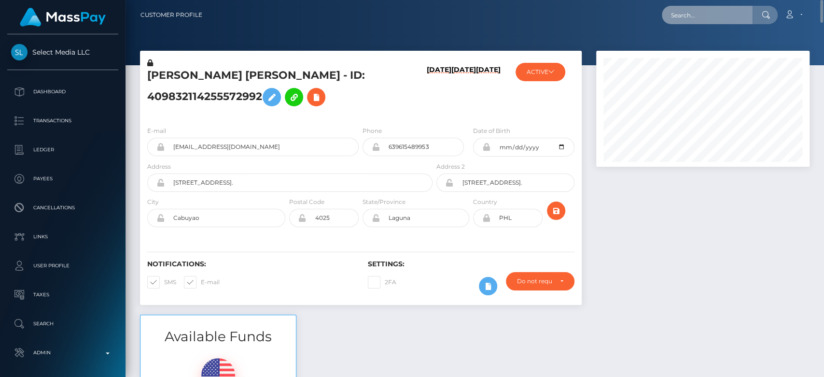
click at [714, 10] on input "text" at bounding box center [707, 15] width 91 height 18
paste input "slawiecjoanna27@gmail.com"
type input "slawiecjoanna27@gmail.com"
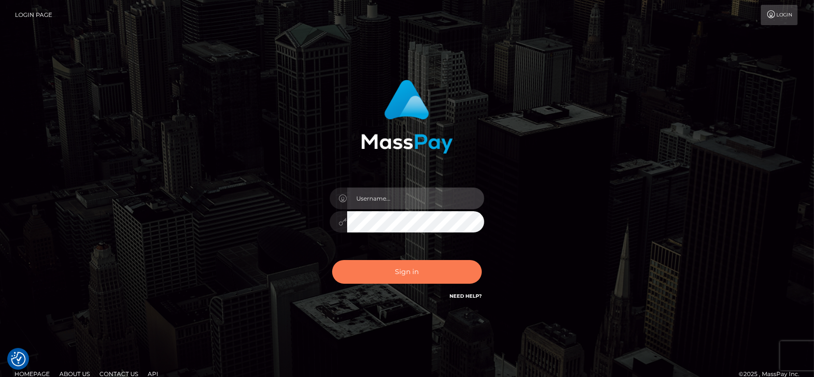
type input "[DOMAIN_NAME]"
click at [424, 265] on button "Sign in" at bounding box center [407, 272] width 150 height 24
type input "[DOMAIN_NAME]"
click at [424, 265] on button "Sign in" at bounding box center [407, 272] width 150 height 24
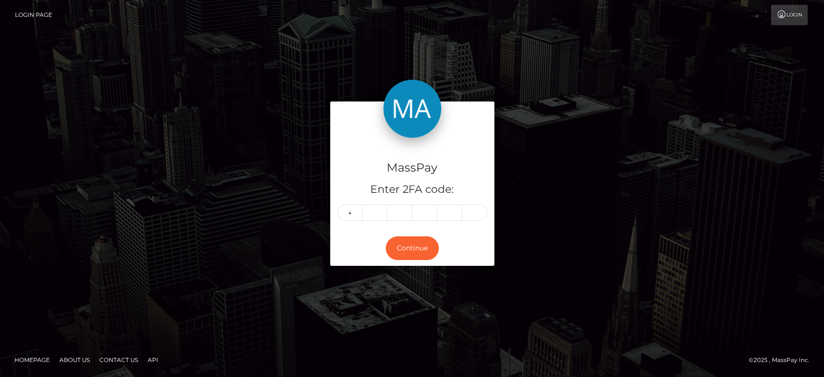
type input "9"
type input "3"
type input "0"
type input "5"
type input "9"
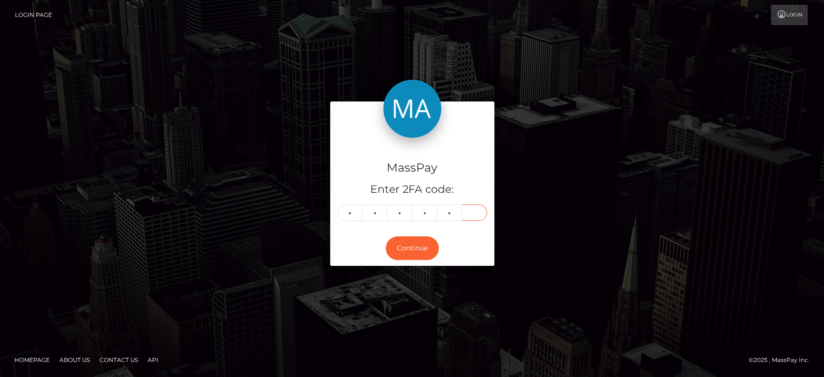
type input "4"
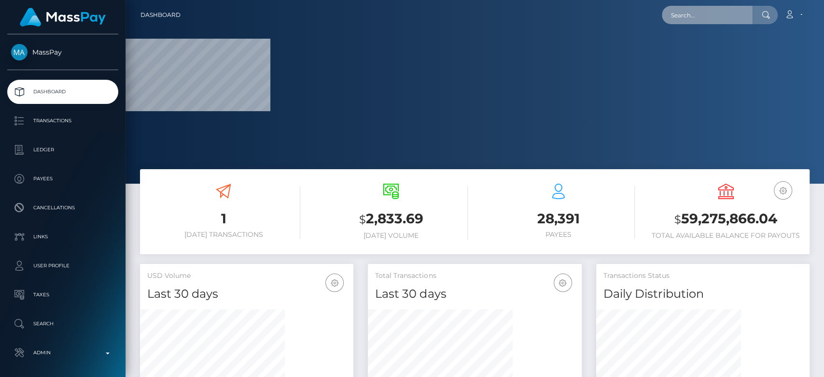
click at [696, 16] on input "text" at bounding box center [707, 15] width 91 height 18
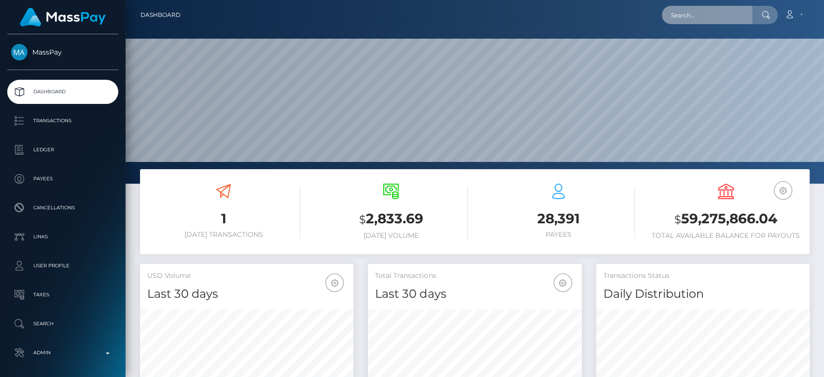
scroll to position [170, 213]
paste input "jziecina308@gmail.com"
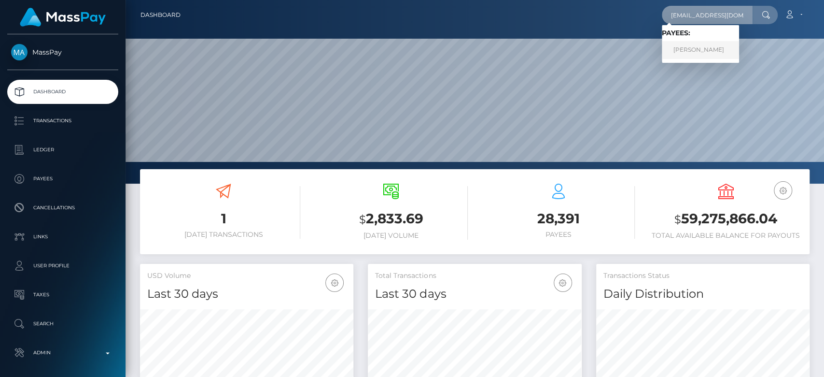
type input "jziecina308@gmail.com"
click at [707, 50] on link "Jade Ziecina" at bounding box center [700, 50] width 77 height 18
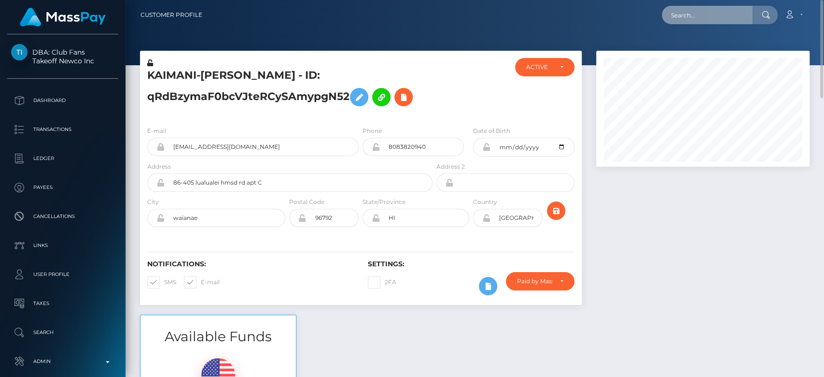
click at [705, 15] on input "text" at bounding box center [707, 15] width 91 height 18
paste input "valonyango4@gmail.com"
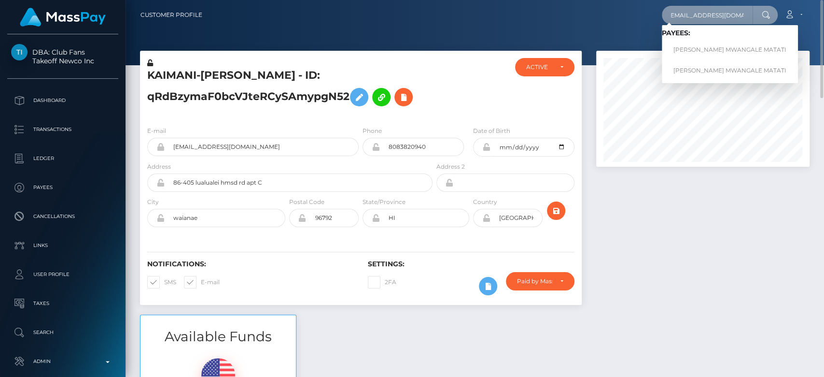
type input "valonyango4@gmail.com"
click at [703, 44] on link "GLORINE MWANGALE MATATI" at bounding box center [730, 50] width 136 height 18
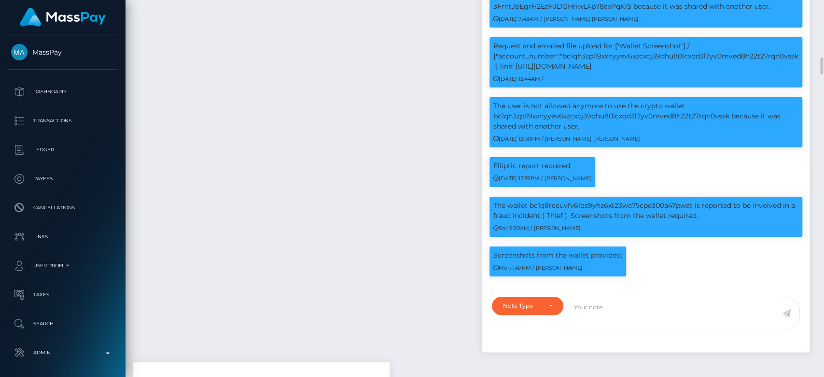
scroll to position [116, 213]
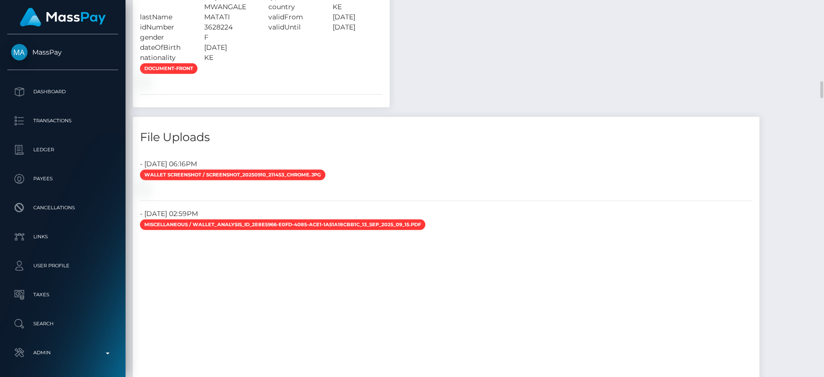
scroll to position [1791, 0]
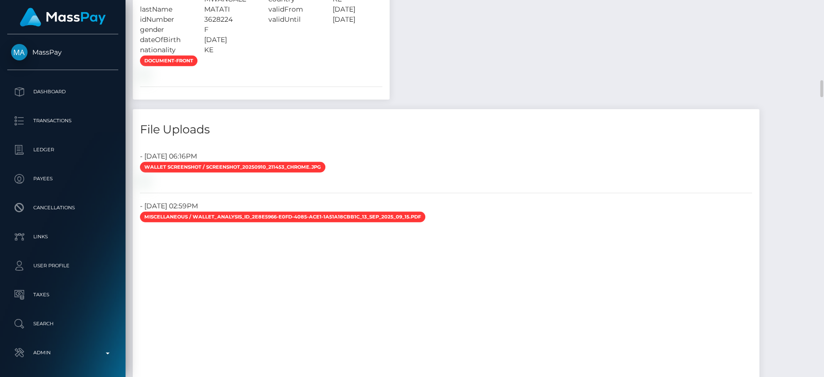
drag, startPoint x: 345, startPoint y: 131, endPoint x: 265, endPoint y: 132, distance: 79.7
click at [265, 79] on div "document-front" at bounding box center [261, 67] width 257 height 24
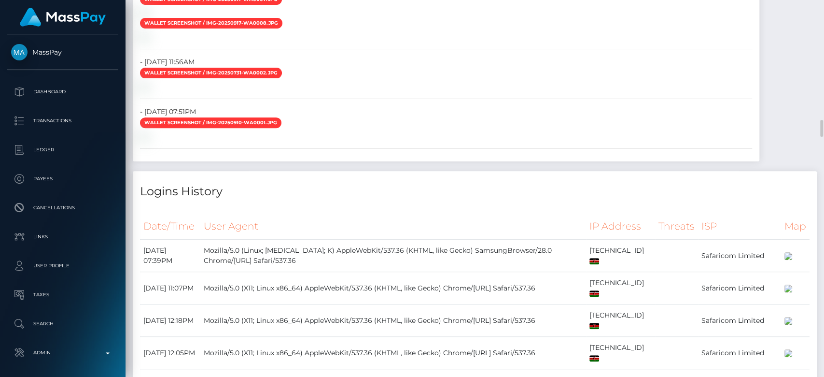
scroll to position [2728, 0]
